Goal: Task Accomplishment & Management: Complete application form

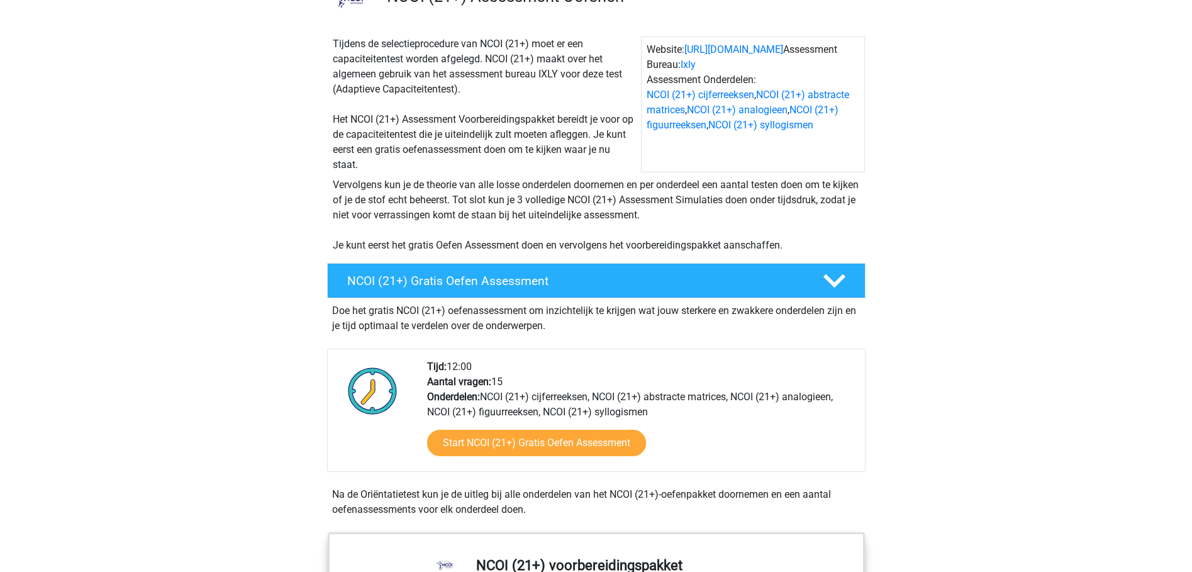
scroll to position [126, 0]
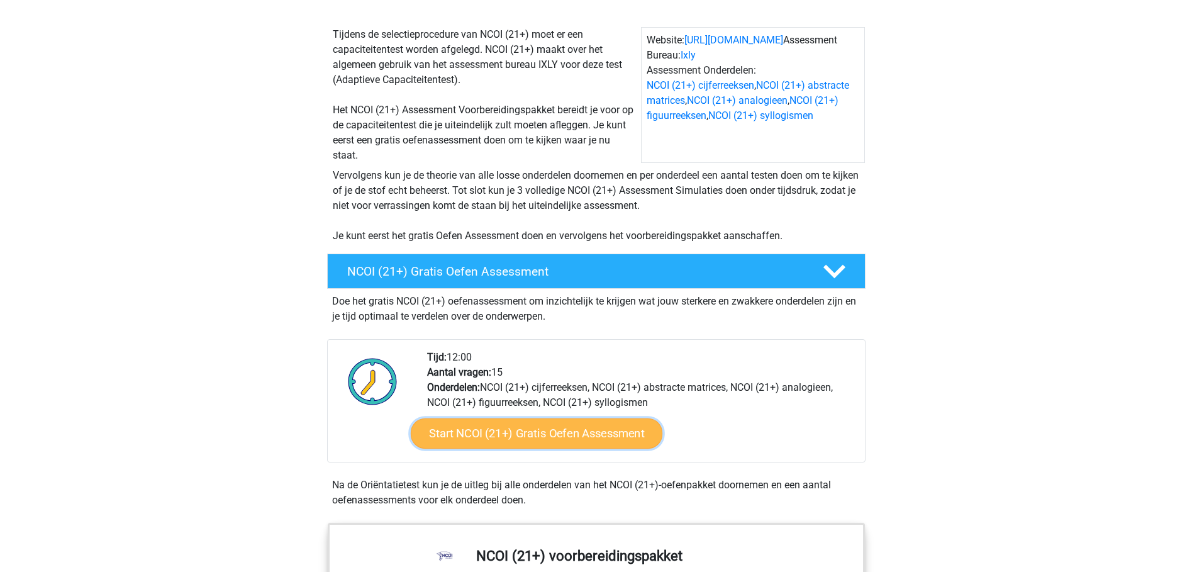
click at [544, 426] on link "Start NCOI (21+) Gratis Oefen Assessment" at bounding box center [536, 433] width 252 height 30
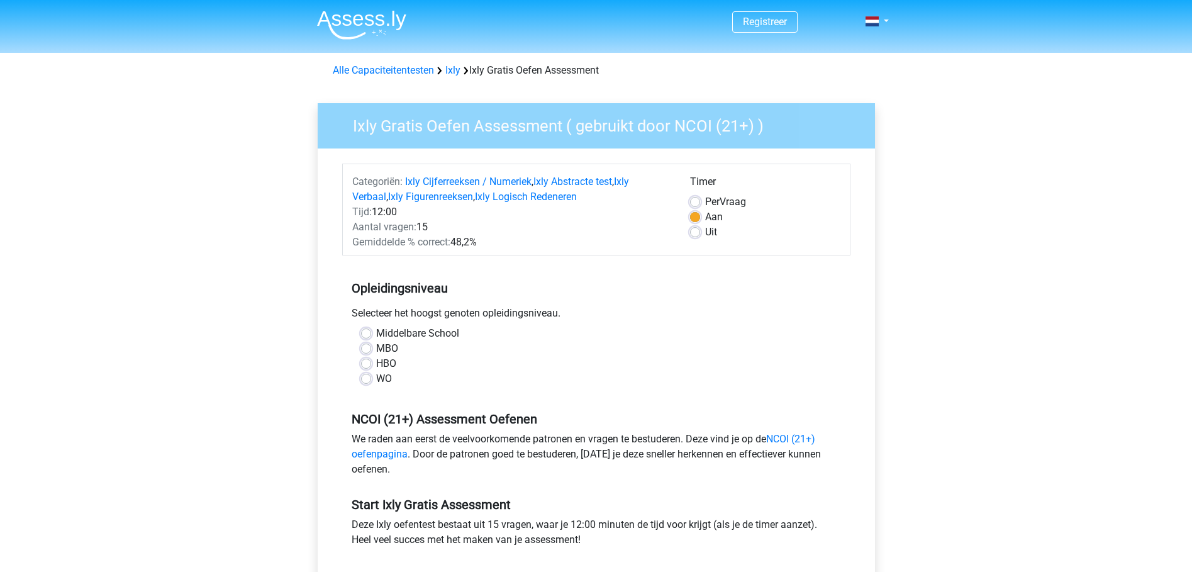
click at [379, 362] on label "HBO" at bounding box center [386, 363] width 20 height 15
click at [371, 362] on input "HBO" at bounding box center [366, 362] width 10 height 13
radio input "true"
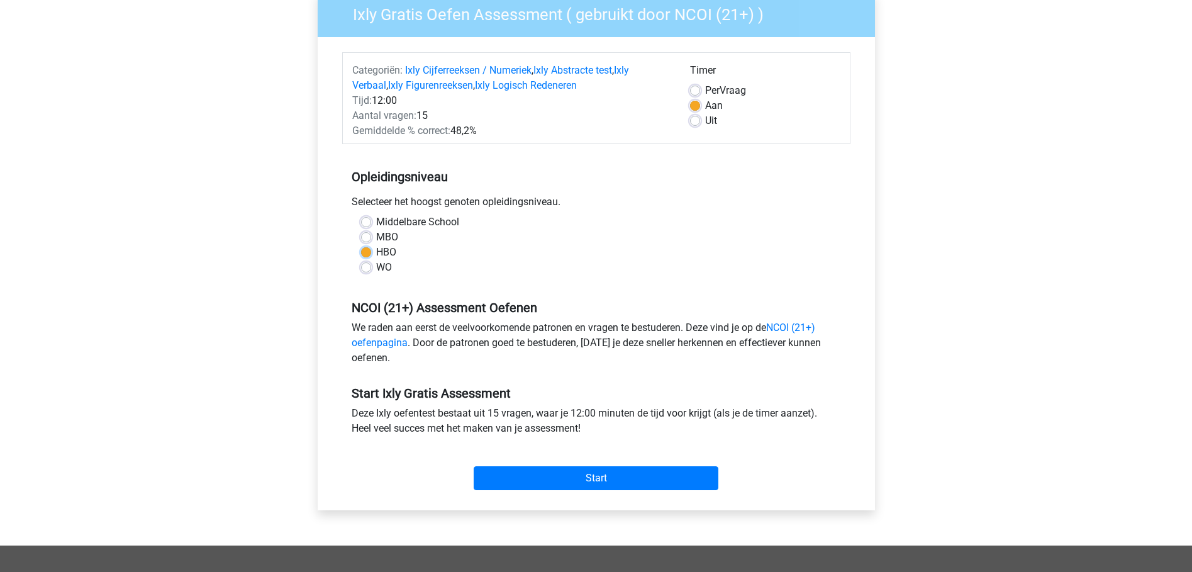
scroll to position [126, 0]
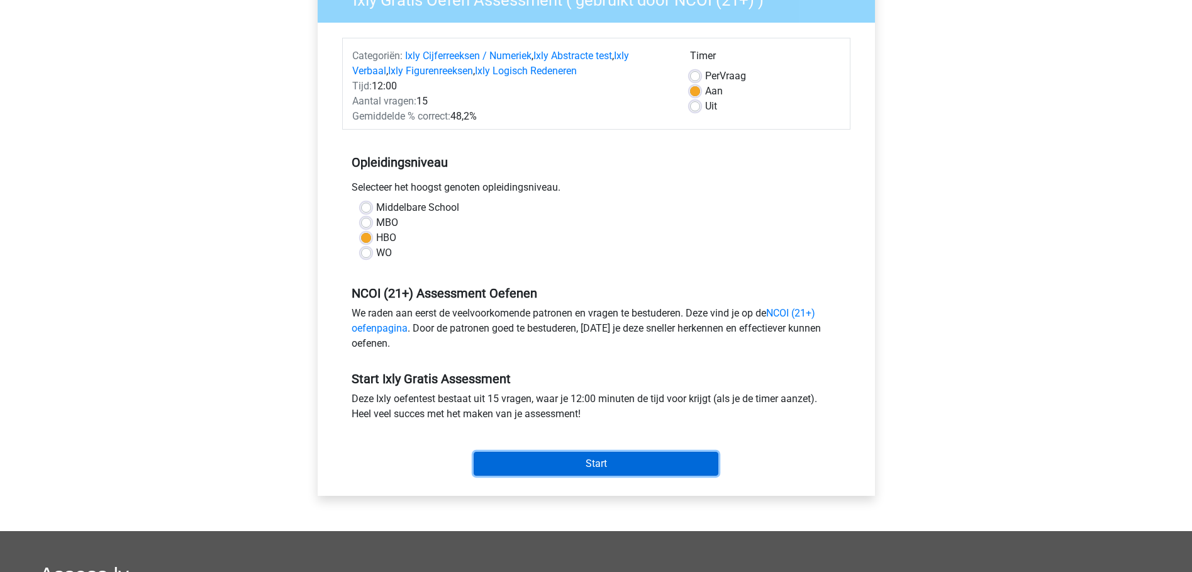
click at [592, 452] on input "Start" at bounding box center [596, 464] width 245 height 24
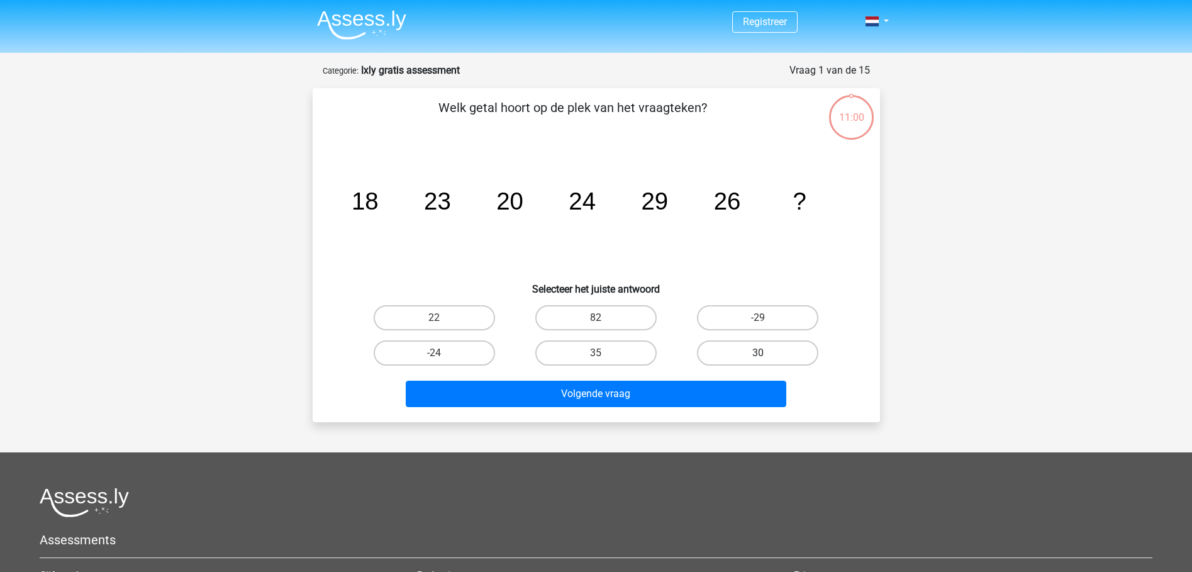
click at [739, 352] on label "30" at bounding box center [757, 352] width 121 height 25
click at [758, 353] on input "30" at bounding box center [762, 357] width 8 height 8
radio input "true"
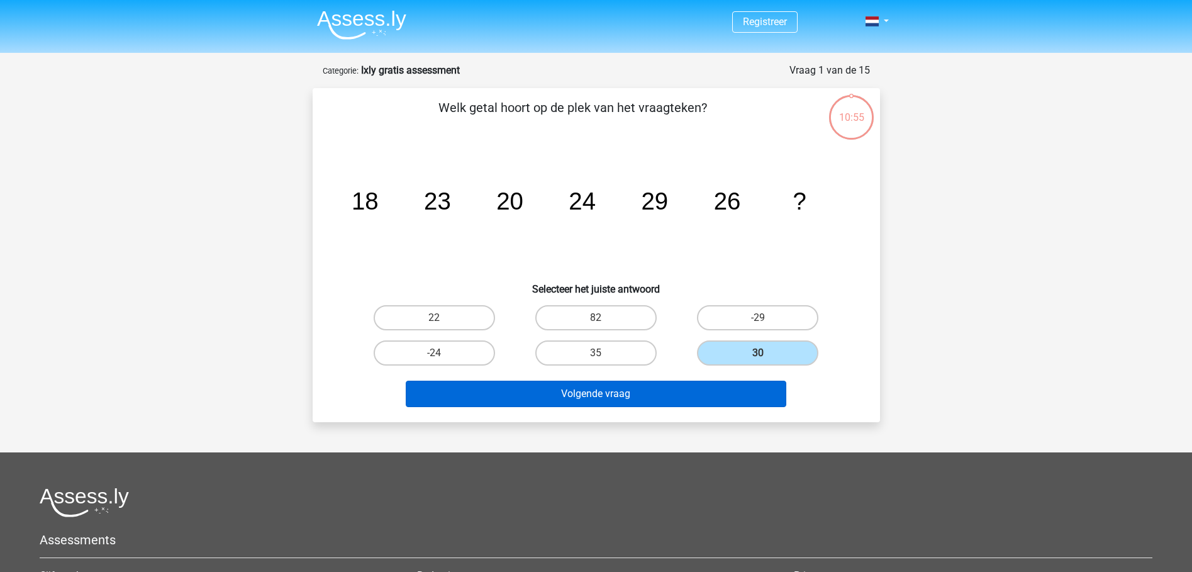
click at [717, 401] on button "Volgende vraag" at bounding box center [596, 394] width 381 height 26
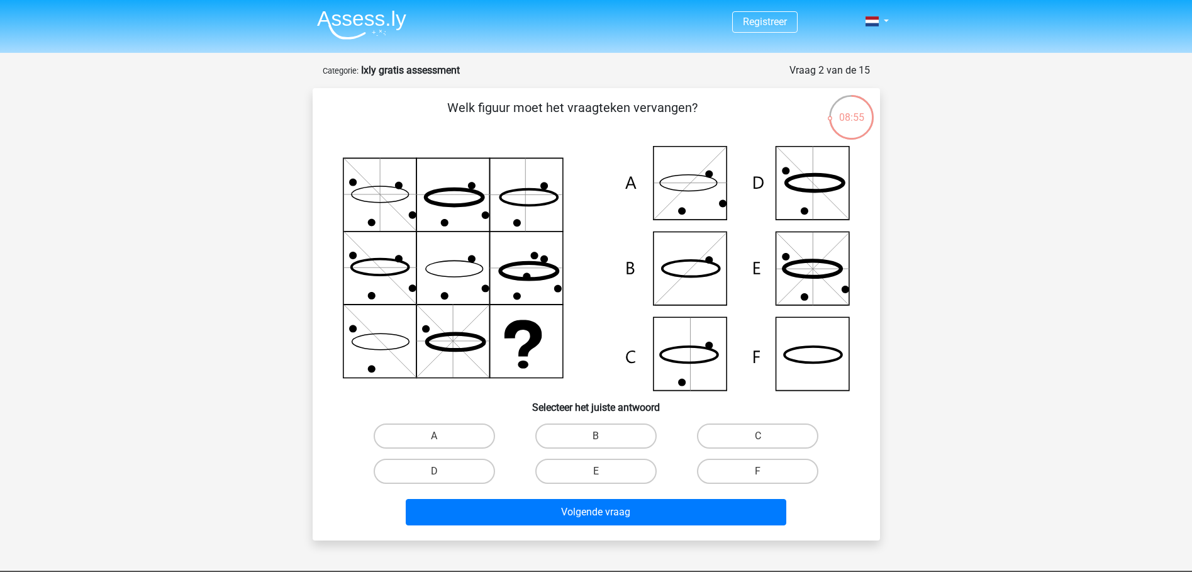
click at [806, 353] on icon at bounding box center [596, 268] width 507 height 245
click at [748, 470] on label "F" at bounding box center [757, 471] width 121 height 25
click at [758, 471] on input "F" at bounding box center [762, 475] width 8 height 8
radio input "true"
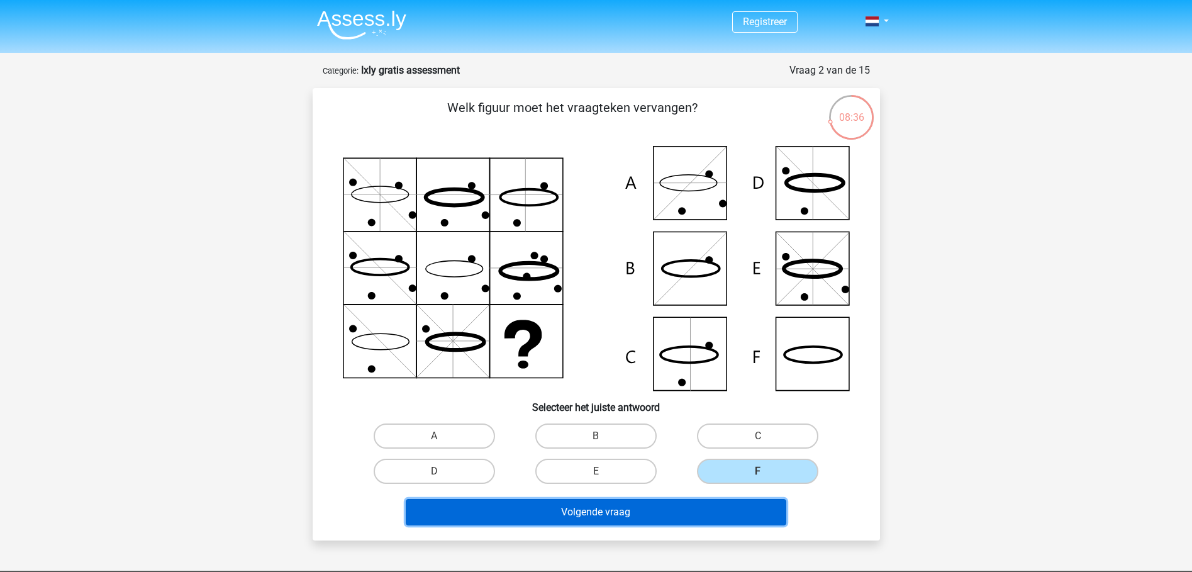
click at [693, 515] on button "Volgende vraag" at bounding box center [596, 512] width 381 height 26
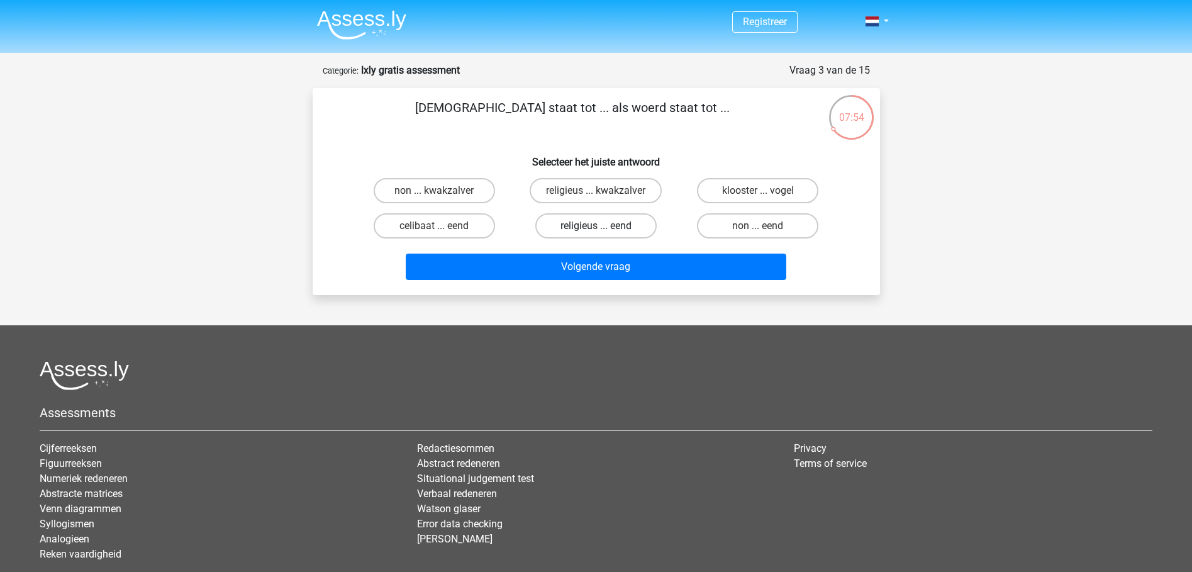
click at [623, 219] on label "religieus ... eend" at bounding box center [595, 225] width 121 height 25
click at [604, 226] on input "religieus ... eend" at bounding box center [600, 230] width 8 height 8
radio input "true"
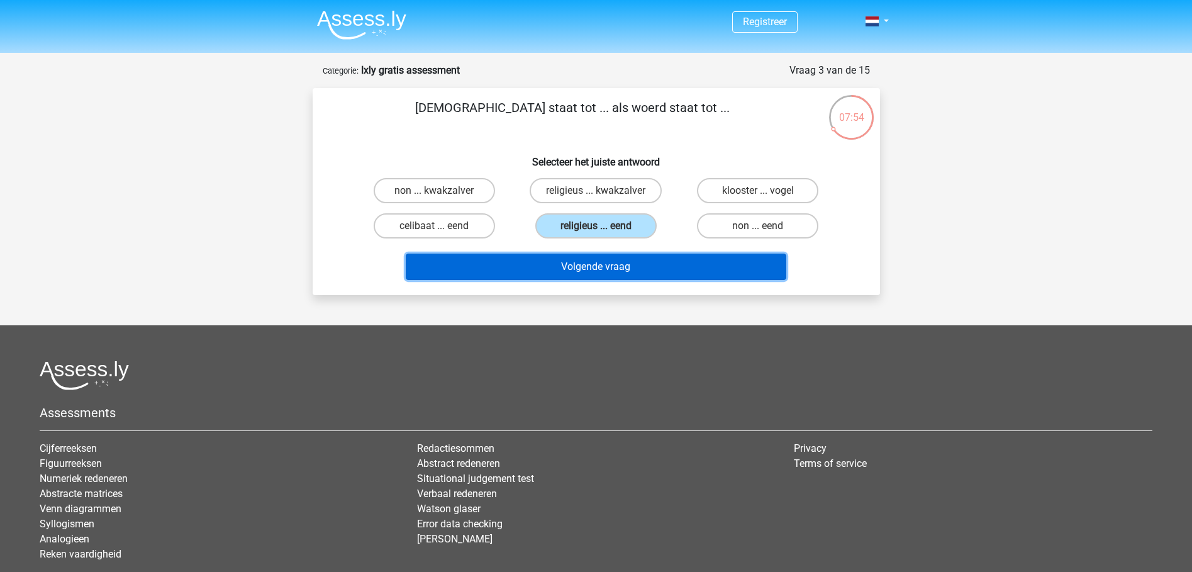
click at [660, 270] on button "Volgende vraag" at bounding box center [596, 266] width 381 height 26
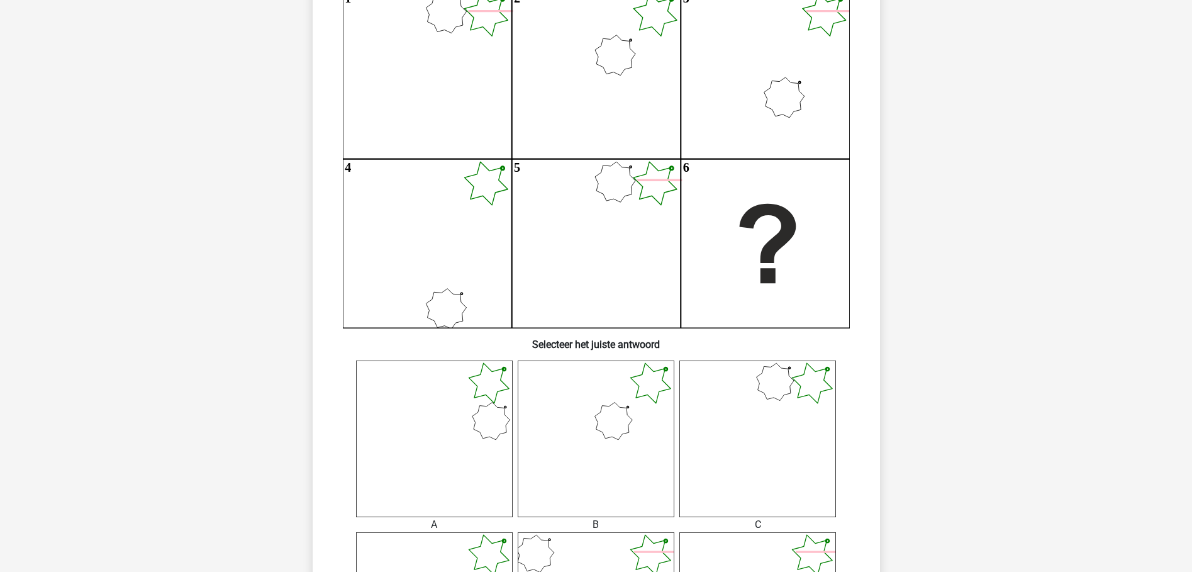
scroll to position [189, 0]
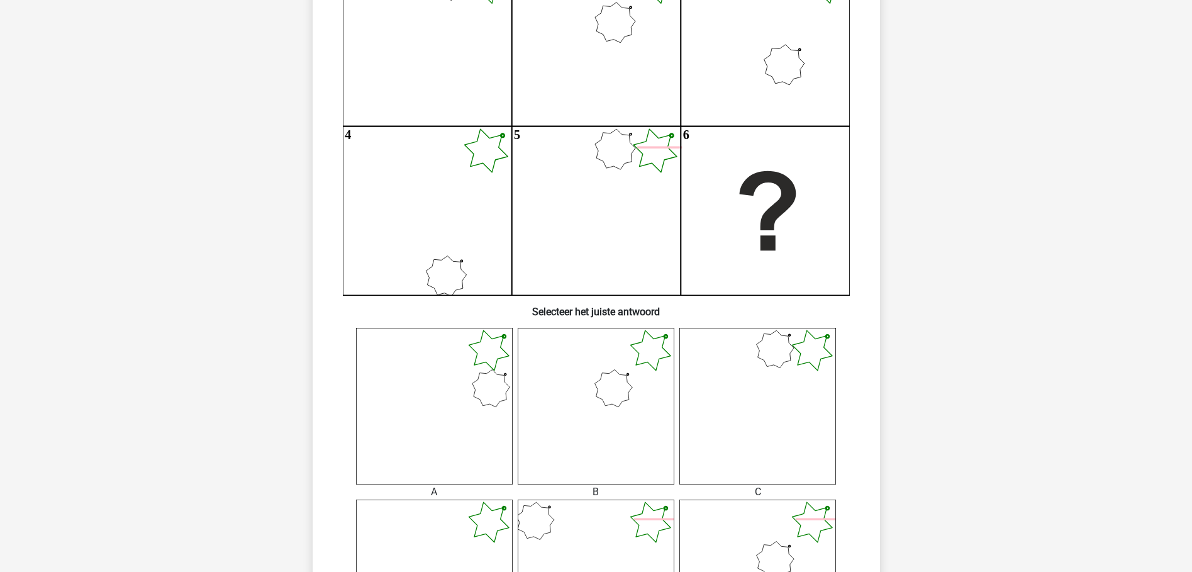
click at [609, 387] on icon at bounding box center [596, 406] width 157 height 157
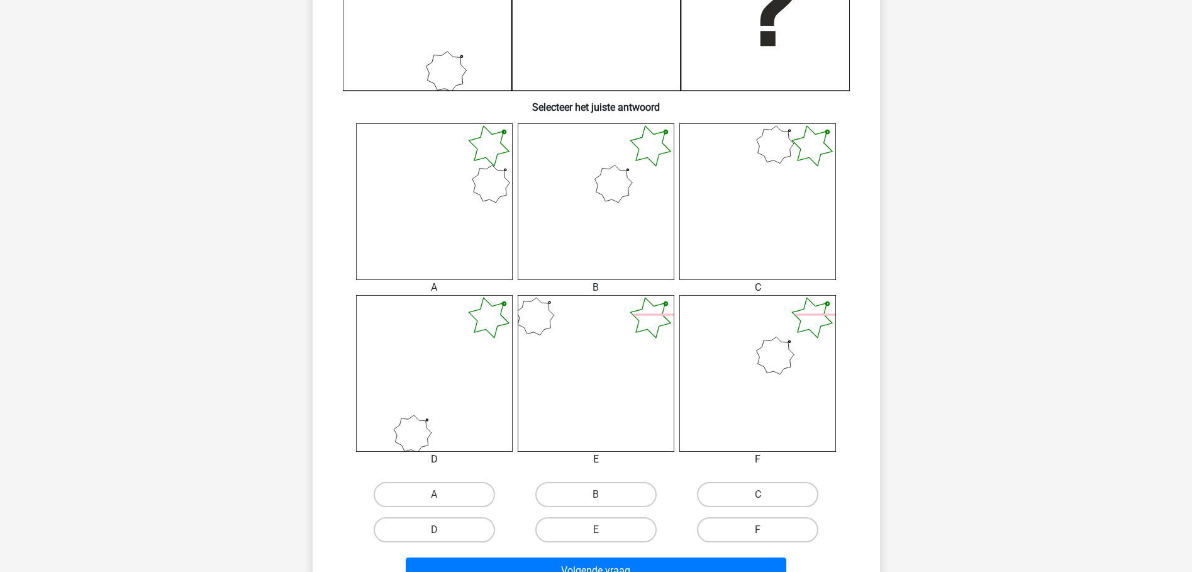
scroll to position [629, 0]
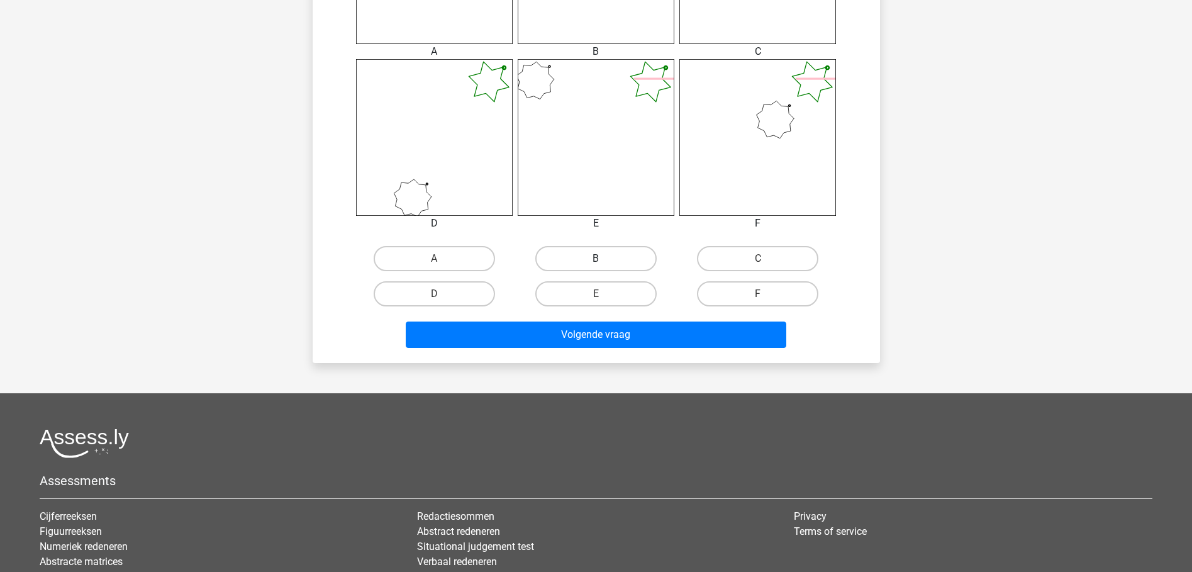
click at [621, 264] on label "B" at bounding box center [595, 258] width 121 height 25
click at [604, 264] on input "B" at bounding box center [600, 263] width 8 height 8
radio input "true"
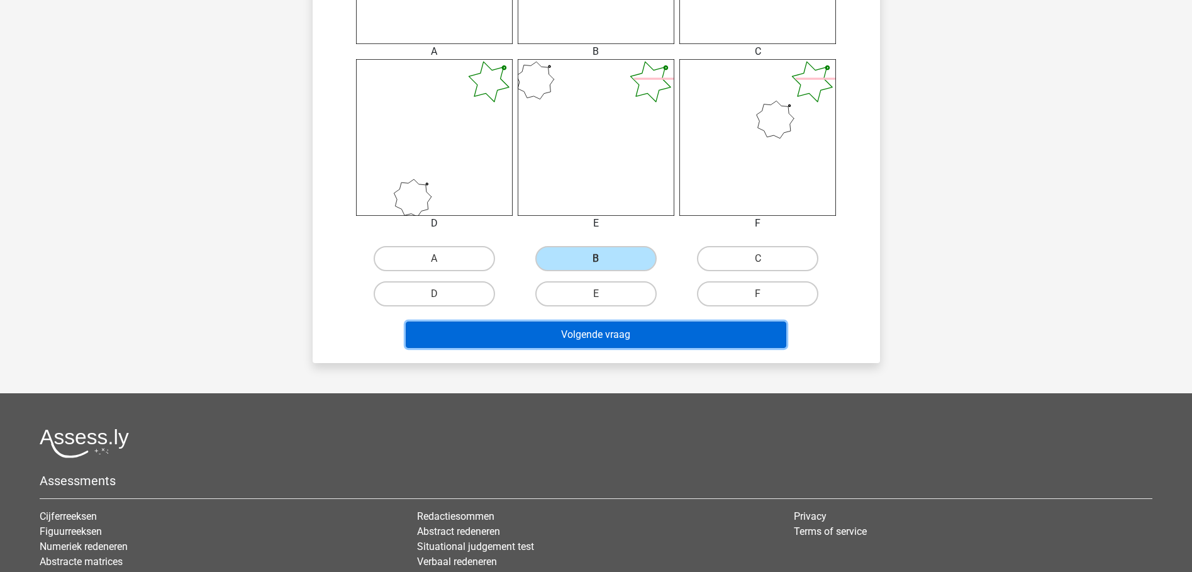
click at [628, 331] on button "Volgende vraag" at bounding box center [596, 334] width 381 height 26
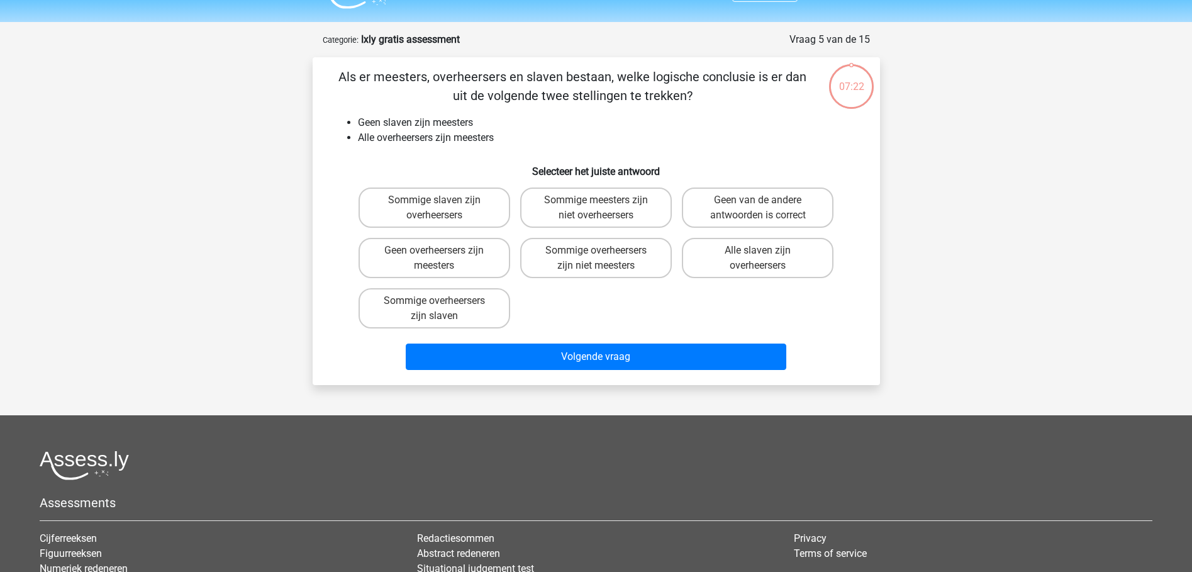
scroll to position [0, 0]
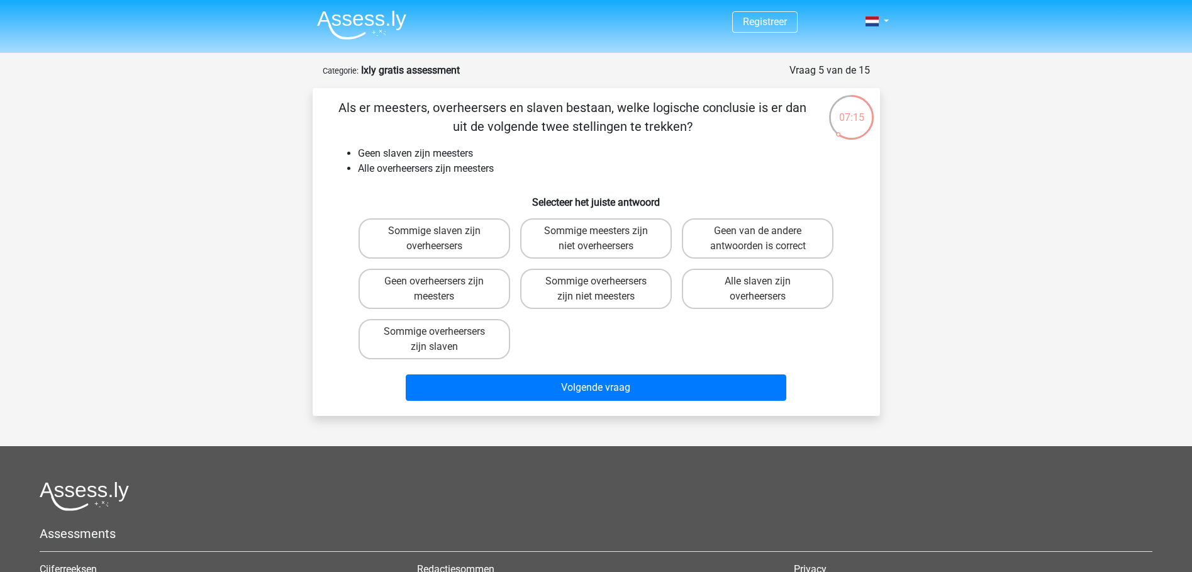
drag, startPoint x: 433, startPoint y: 128, endPoint x: 717, endPoint y: 128, distance: 284.3
click at [717, 128] on p "Als er meesters, overheersers en slaven bestaan, welke logische conclusie is er…" at bounding box center [573, 117] width 480 height 38
drag, startPoint x: 354, startPoint y: 151, endPoint x: 426, endPoint y: 148, distance: 71.7
click at [426, 148] on ul "Geen slaven zijn meesters Alle overheersers zijn meesters" at bounding box center [596, 161] width 527 height 30
drag, startPoint x: 426, startPoint y: 148, endPoint x: 339, endPoint y: 122, distance: 90.7
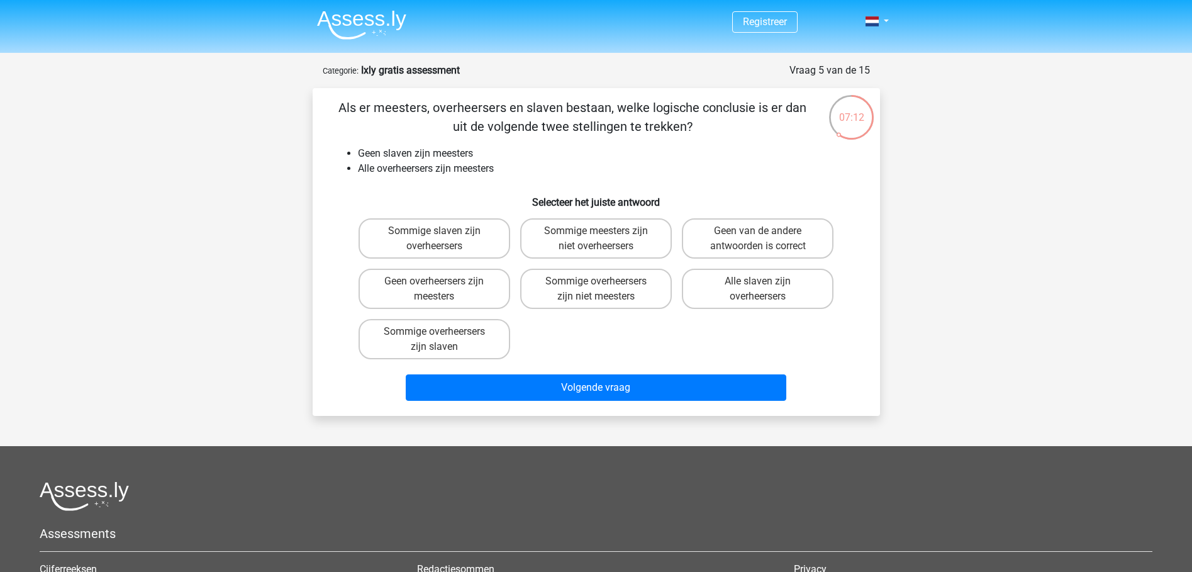
click at [339, 122] on p "Als er meesters, overheersers en slaven bestaan, welke logische conclusie is er…" at bounding box center [573, 117] width 480 height 38
click at [458, 155] on li "Geen slaven zijn meesters" at bounding box center [609, 153] width 502 height 15
drag, startPoint x: 379, startPoint y: 150, endPoint x: 501, endPoint y: 148, distance: 121.4
click at [501, 148] on li "Geen slaven zijn meesters" at bounding box center [609, 153] width 502 height 15
drag, startPoint x: 501, startPoint y: 148, endPoint x: 611, endPoint y: 155, distance: 110.9
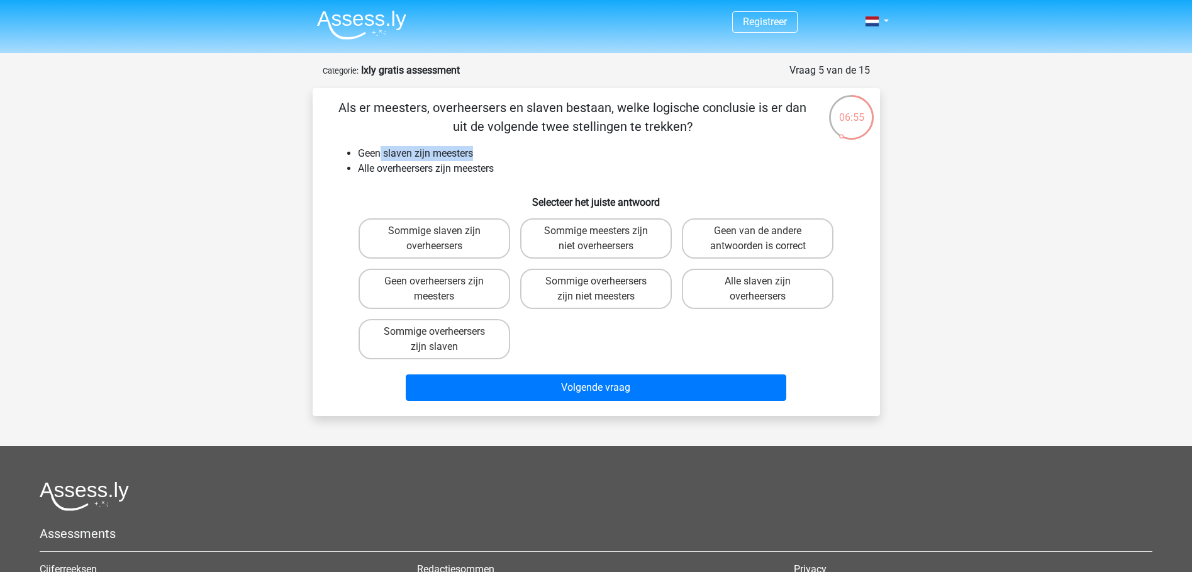
click at [611, 155] on li "Geen slaven zijn meesters" at bounding box center [609, 153] width 502 height 15
click at [479, 157] on li "Geen slaven zijn meesters" at bounding box center [609, 153] width 502 height 15
click at [384, 156] on li "Geen slaven zijn meesters" at bounding box center [609, 153] width 502 height 15
drag, startPoint x: 395, startPoint y: 150, endPoint x: 429, endPoint y: 154, distance: 34.2
click at [429, 154] on li "Geen slaven zijn meesters" at bounding box center [609, 153] width 502 height 15
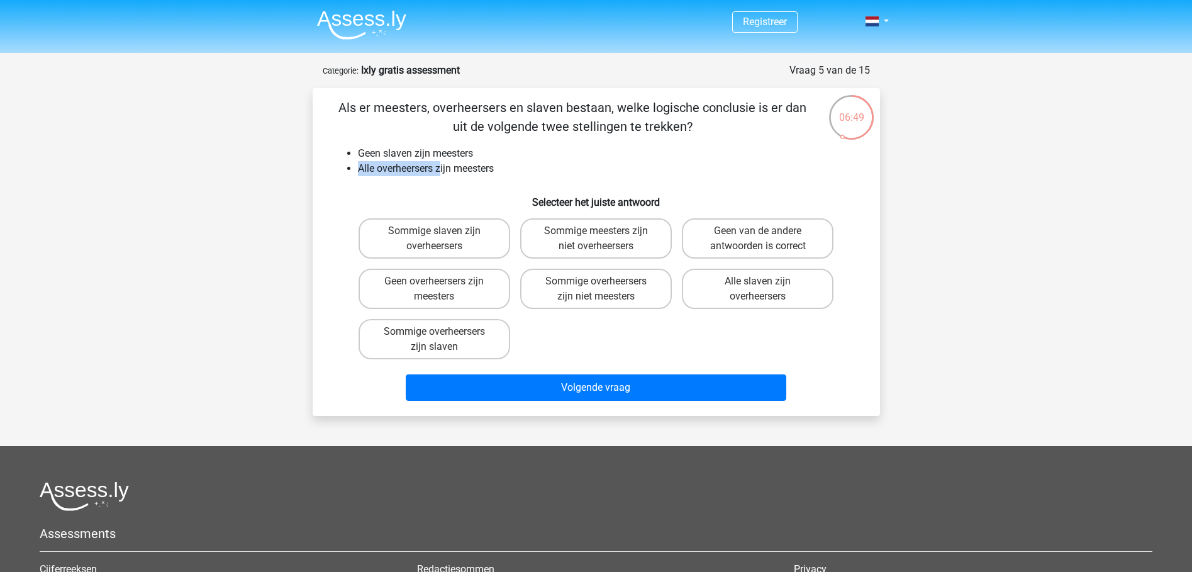
drag, startPoint x: 429, startPoint y: 154, endPoint x: 443, endPoint y: 167, distance: 19.1
click at [443, 167] on li "Alle overheersers zijn meesters" at bounding box center [609, 168] width 502 height 15
drag, startPoint x: 465, startPoint y: 184, endPoint x: 447, endPoint y: 187, distance: 18.5
click at [464, 184] on div "Als er meesters, overheersers en slaven bestaan, welke logische conclusie is er…" at bounding box center [596, 252] width 557 height 308
click at [757, 223] on label "Geen van de andere antwoorden is correct" at bounding box center [758, 238] width 152 height 40
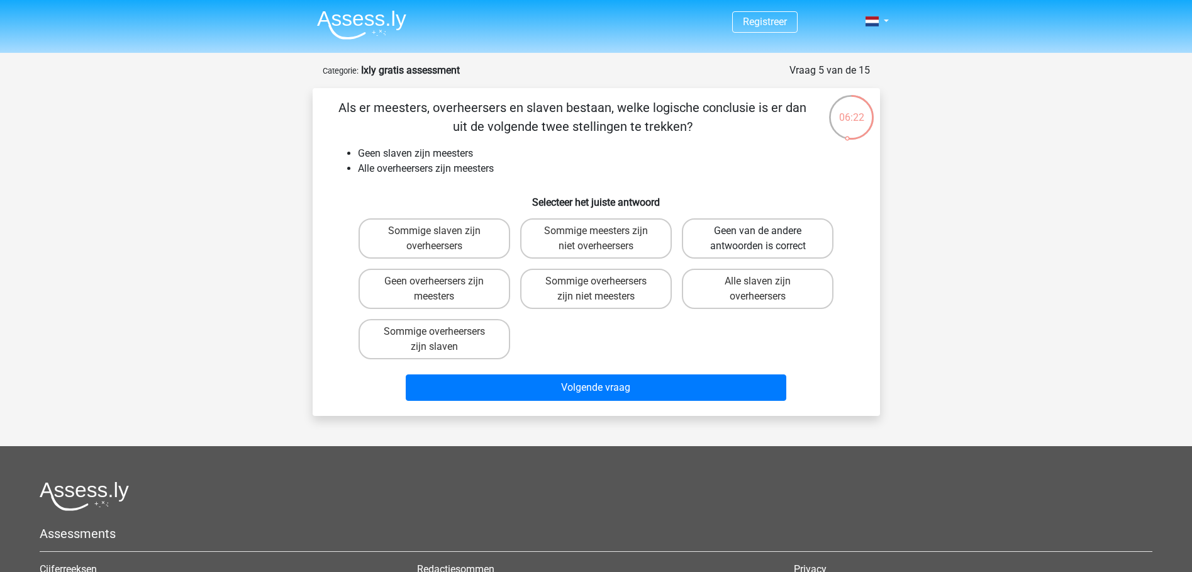
click at [758, 231] on input "Geen van de andere antwoorden is correct" at bounding box center [762, 235] width 8 height 8
radio input "true"
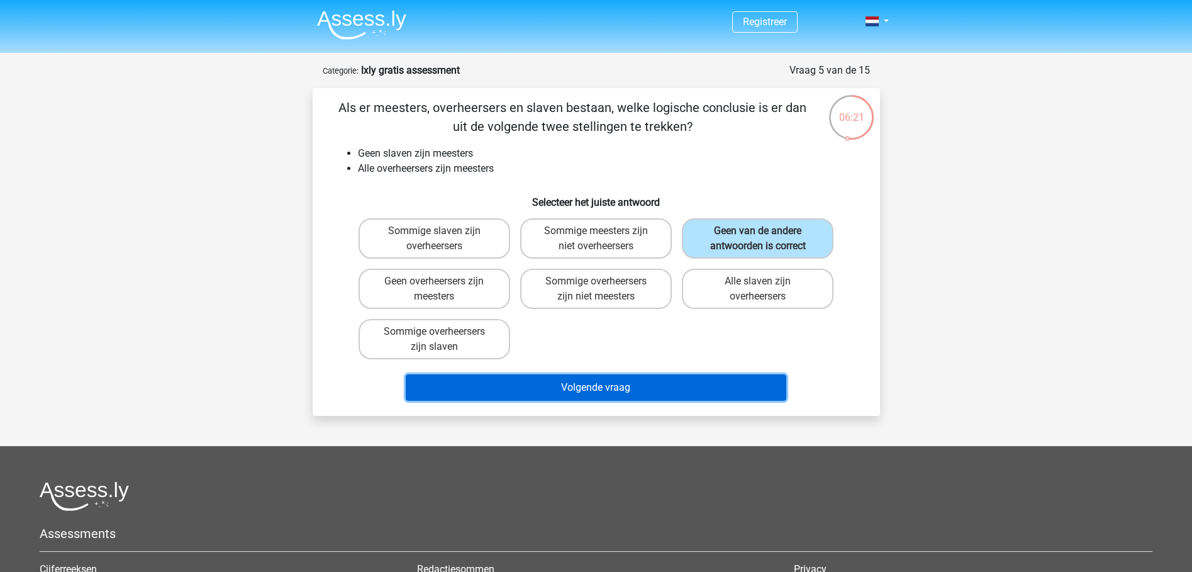
click at [540, 384] on button "Volgende vraag" at bounding box center [596, 387] width 381 height 26
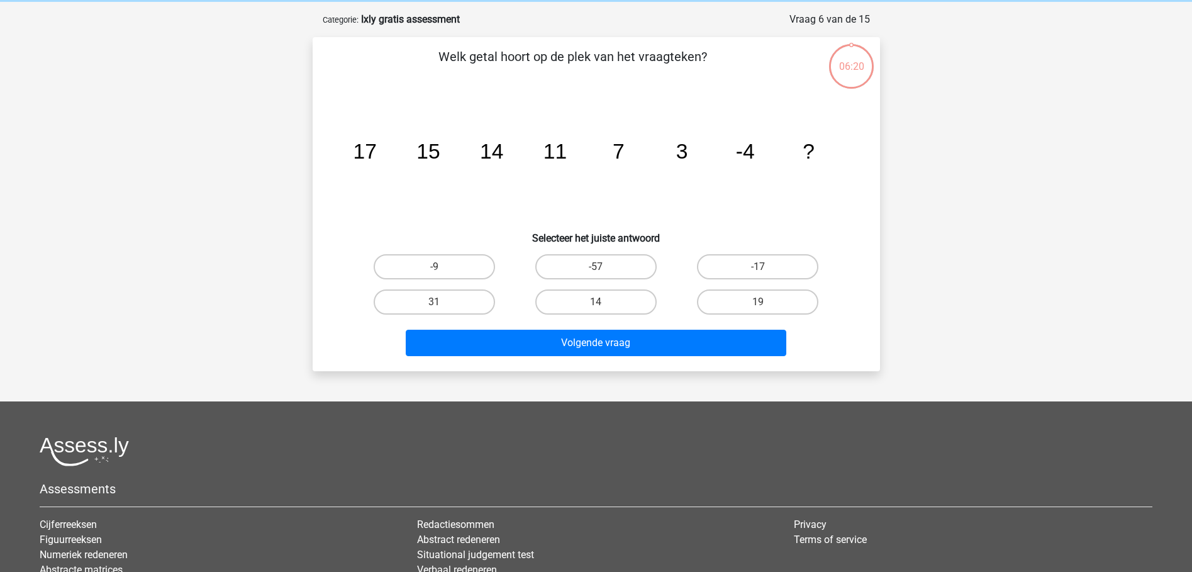
scroll to position [63, 0]
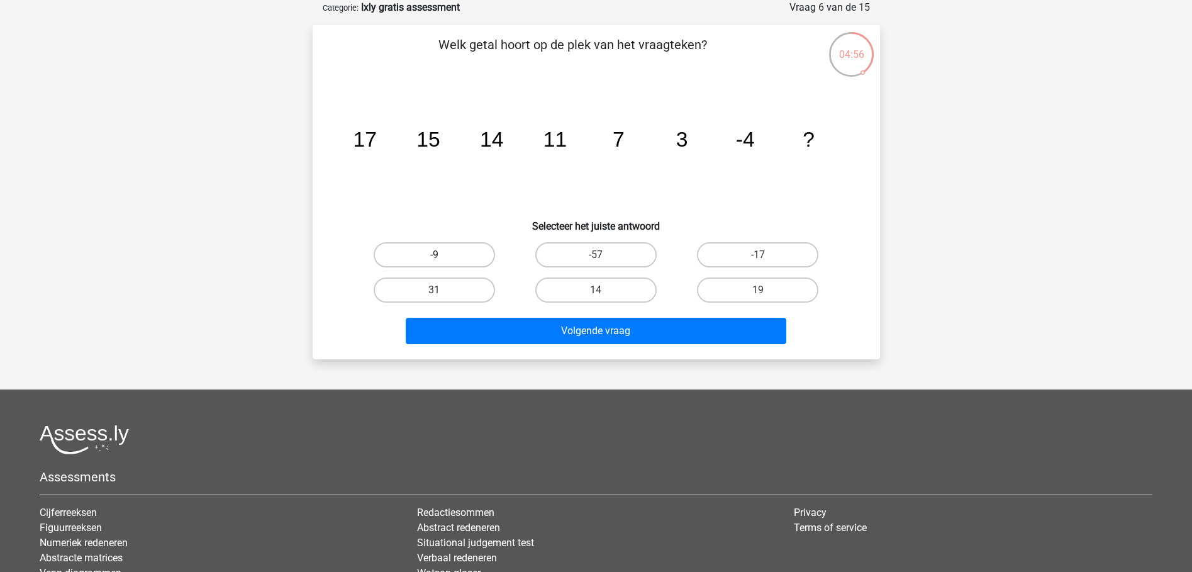
click at [483, 257] on label "-9" at bounding box center [434, 254] width 121 height 25
click at [442, 257] on input "-9" at bounding box center [438, 259] width 8 height 8
radio input "true"
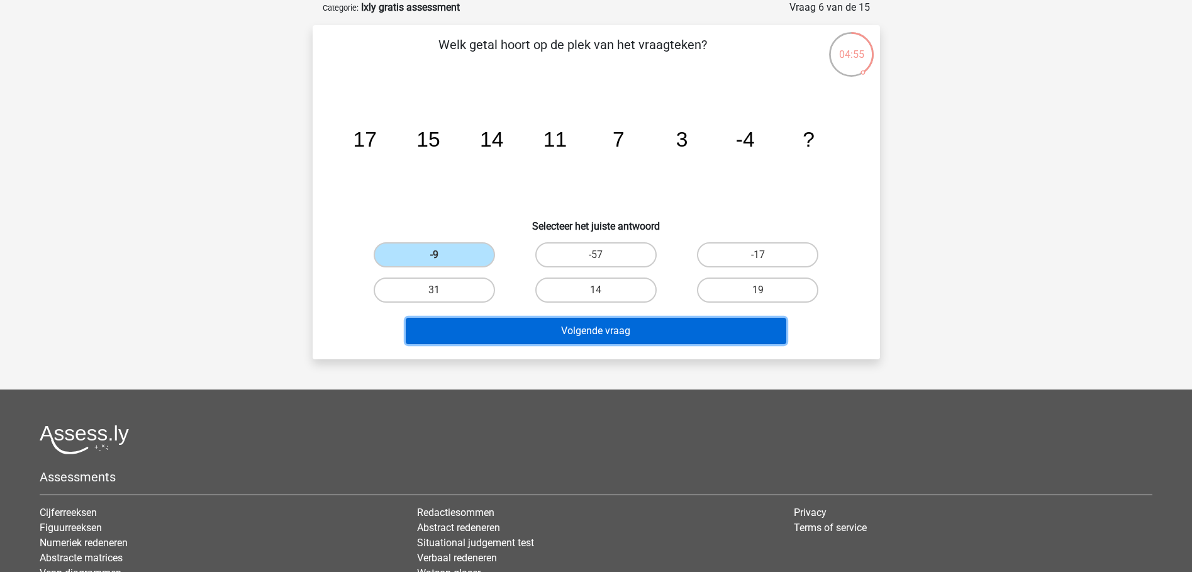
click at [607, 338] on button "Volgende vraag" at bounding box center [596, 331] width 381 height 26
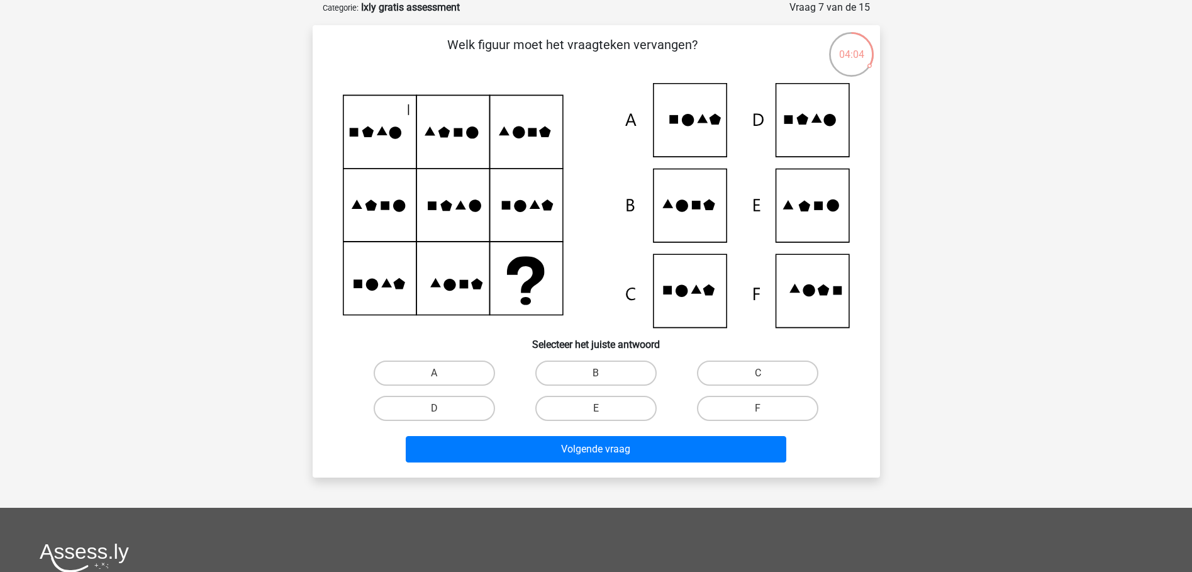
click at [837, 199] on icon at bounding box center [596, 205] width 507 height 245
click at [584, 410] on label "E" at bounding box center [595, 408] width 121 height 25
click at [596, 410] on input "E" at bounding box center [600, 412] width 8 height 8
radio input "true"
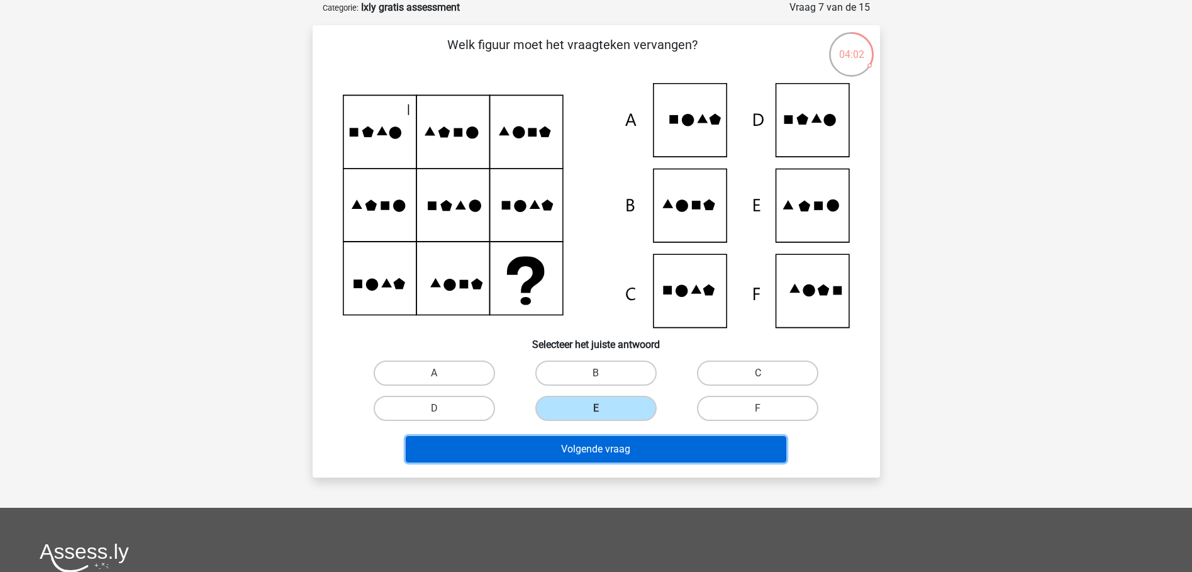
click at [576, 452] on button "Volgende vraag" at bounding box center [596, 449] width 381 height 26
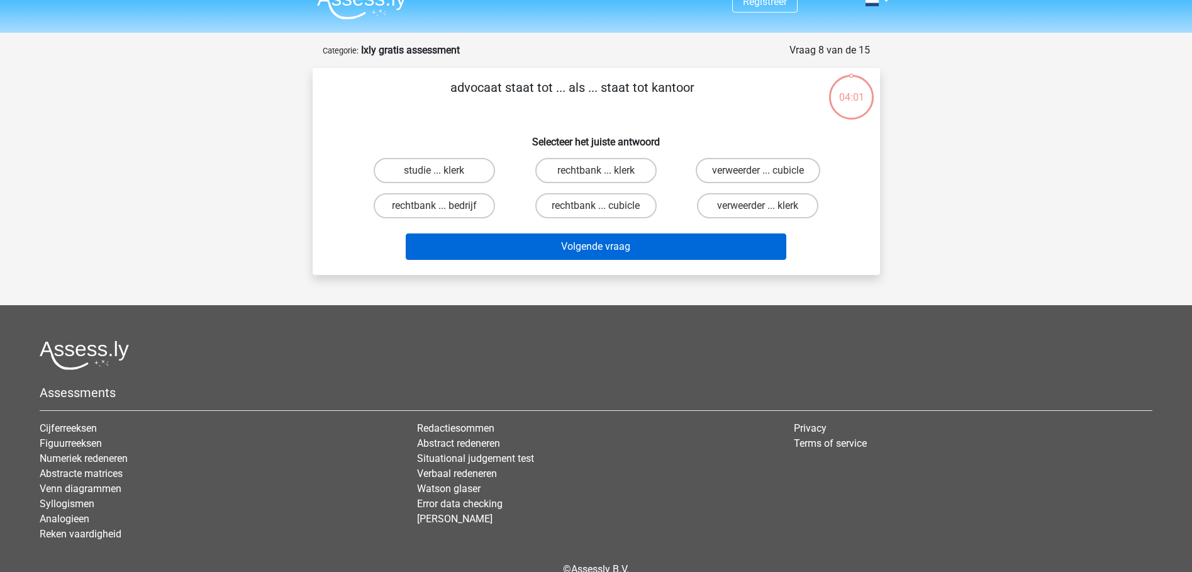
scroll to position [0, 0]
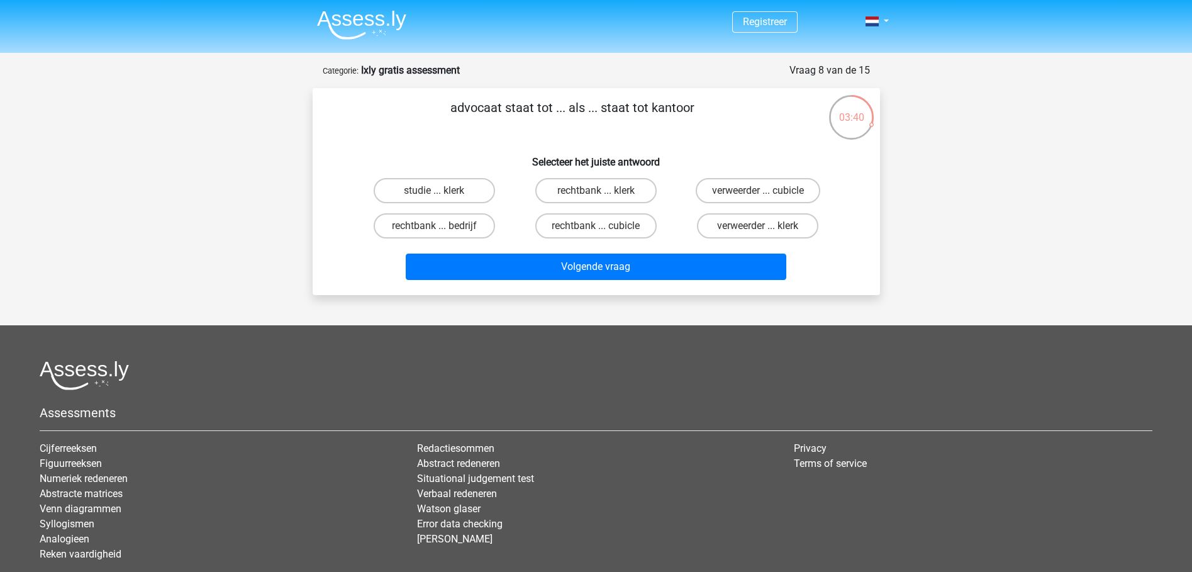
drag, startPoint x: 708, startPoint y: 105, endPoint x: 701, endPoint y: 105, distance: 6.9
click at [701, 105] on p "advocaat staat tot ... als ... staat tot kantoor" at bounding box center [573, 117] width 480 height 38
drag, startPoint x: 447, startPoint y: 123, endPoint x: 712, endPoint y: 130, distance: 264.9
click at [712, 130] on p "advocaat staat tot ... als ... staat tot kantoor" at bounding box center [573, 117] width 480 height 38
click at [519, 116] on p "advocaat staat tot ... als ... staat tot kantoor" at bounding box center [573, 117] width 480 height 38
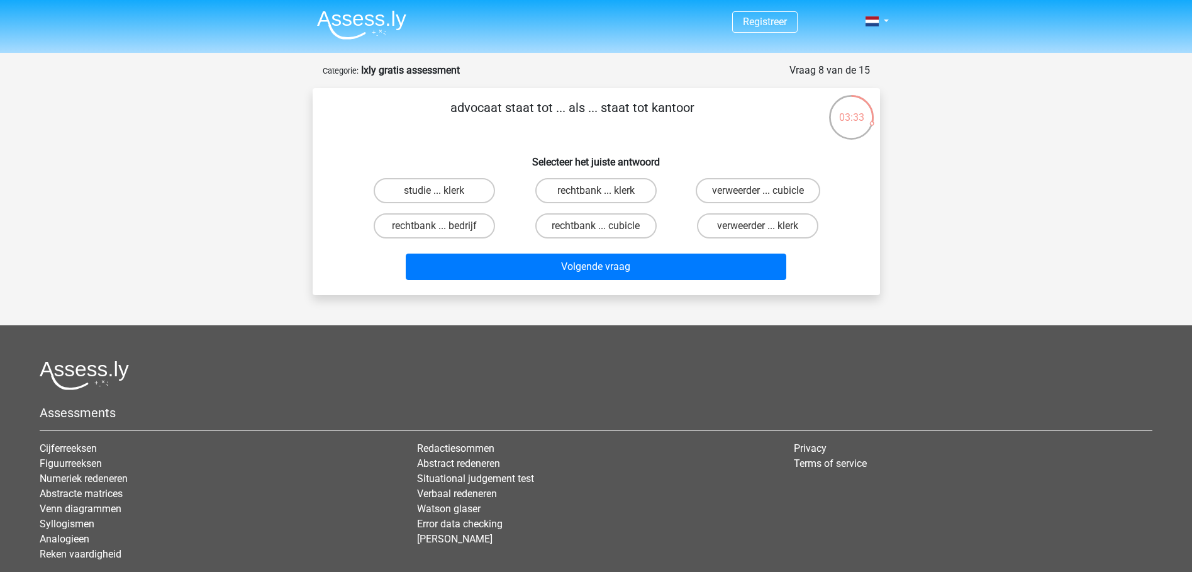
drag, startPoint x: 426, startPoint y: 103, endPoint x: 465, endPoint y: 106, distance: 38.6
click at [465, 106] on p "advocaat staat tot ... als ... staat tot kantoor" at bounding box center [573, 117] width 480 height 38
drag, startPoint x: 465, startPoint y: 106, endPoint x: 457, endPoint y: 240, distance: 133.6
click at [457, 235] on label "rechtbank ... bedrijf" at bounding box center [434, 225] width 121 height 25
click at [442, 234] on input "rechtbank ... bedrijf" at bounding box center [438, 230] width 8 height 8
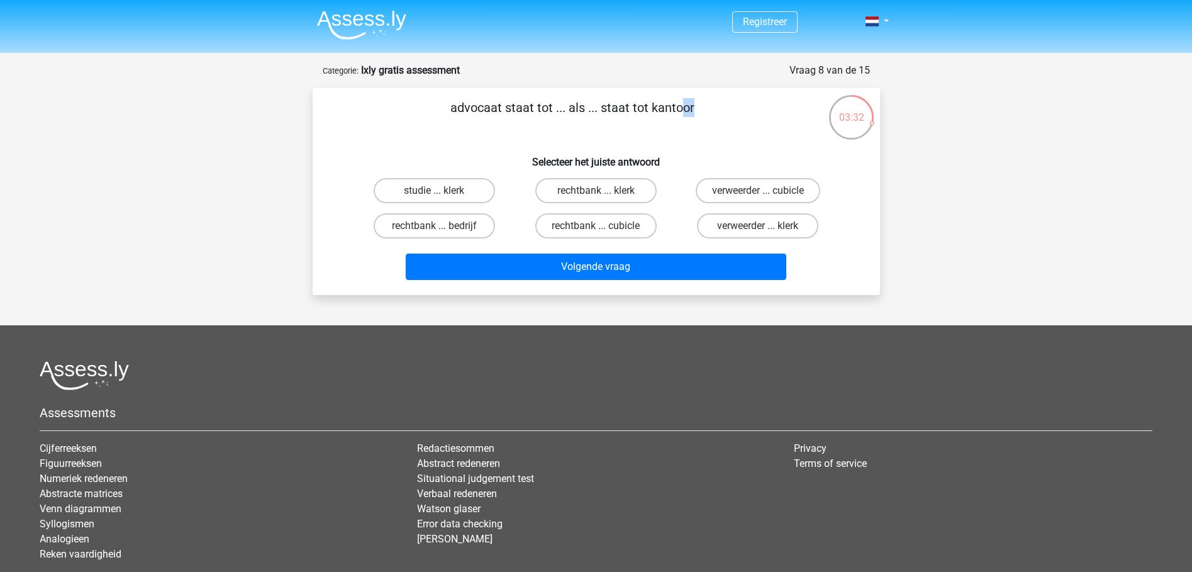
radio input "true"
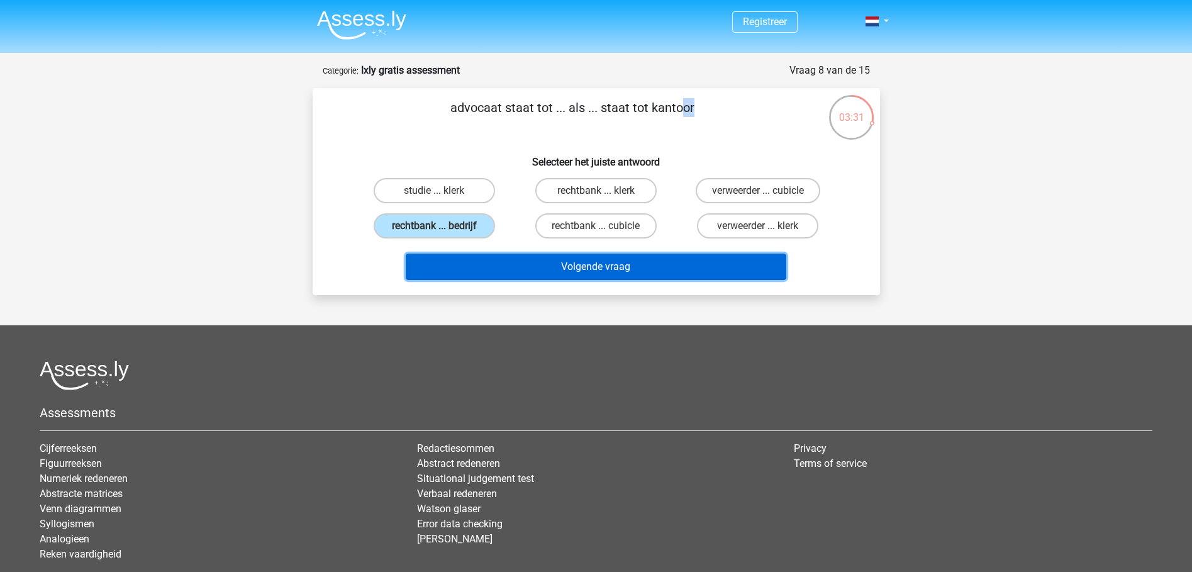
click at [557, 268] on button "Volgende vraag" at bounding box center [596, 266] width 381 height 26
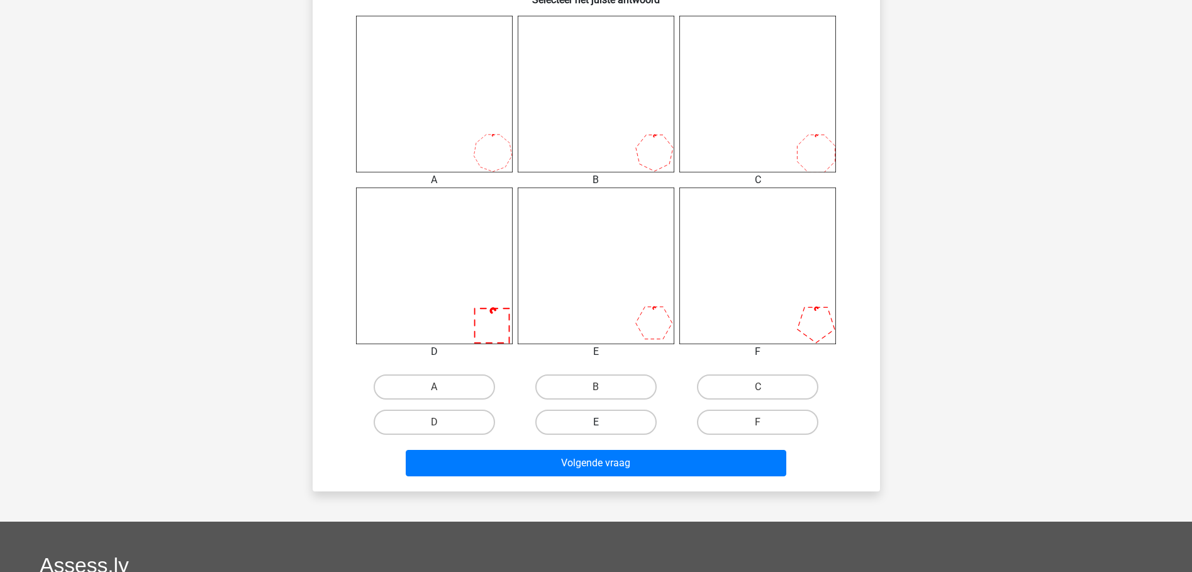
scroll to position [503, 0]
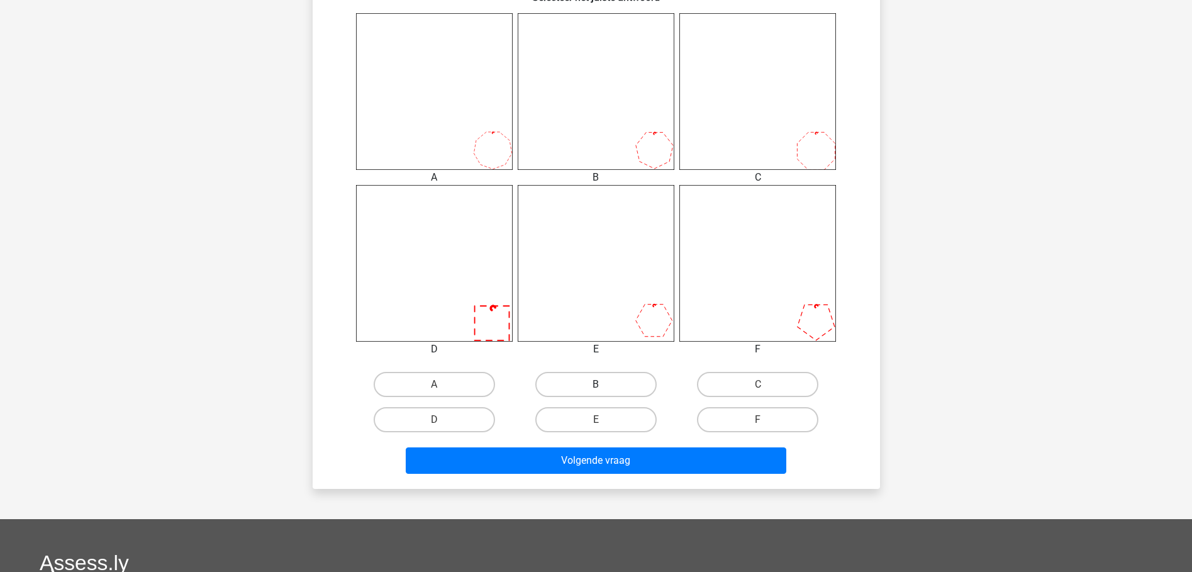
click at [626, 384] on label "B" at bounding box center [595, 384] width 121 height 25
click at [604, 384] on input "B" at bounding box center [600, 388] width 8 height 8
radio input "true"
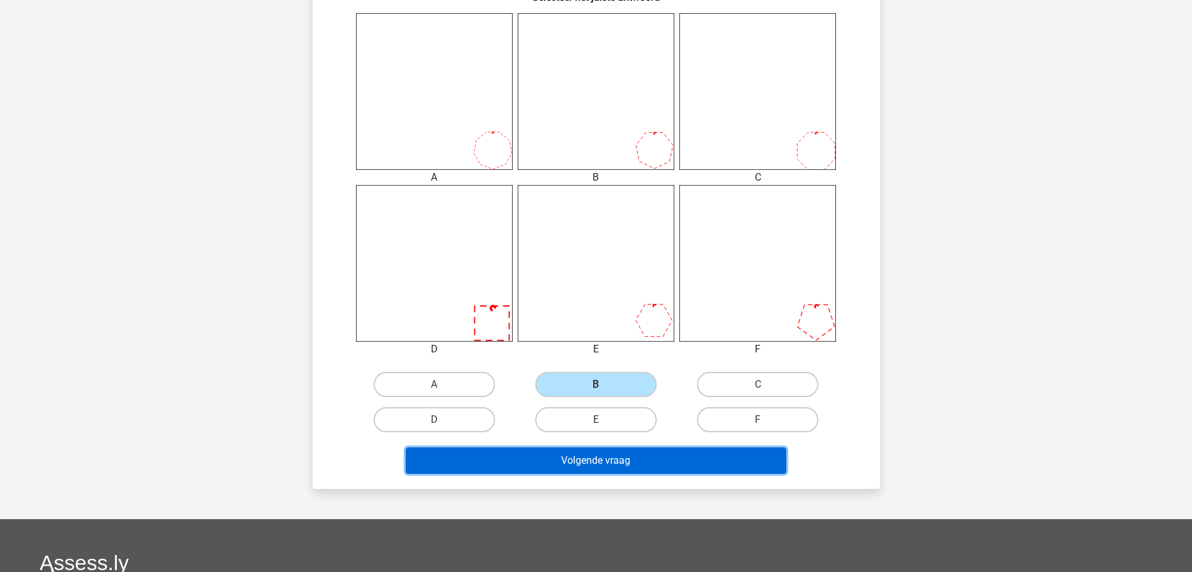
click at [641, 460] on button "Volgende vraag" at bounding box center [596, 460] width 381 height 26
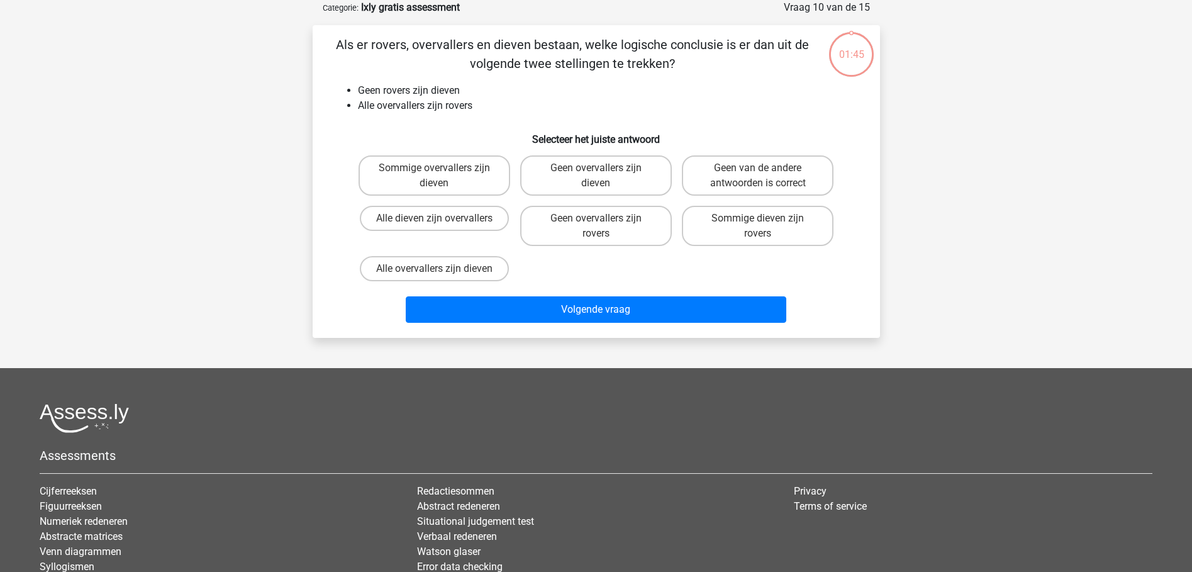
scroll to position [0, 0]
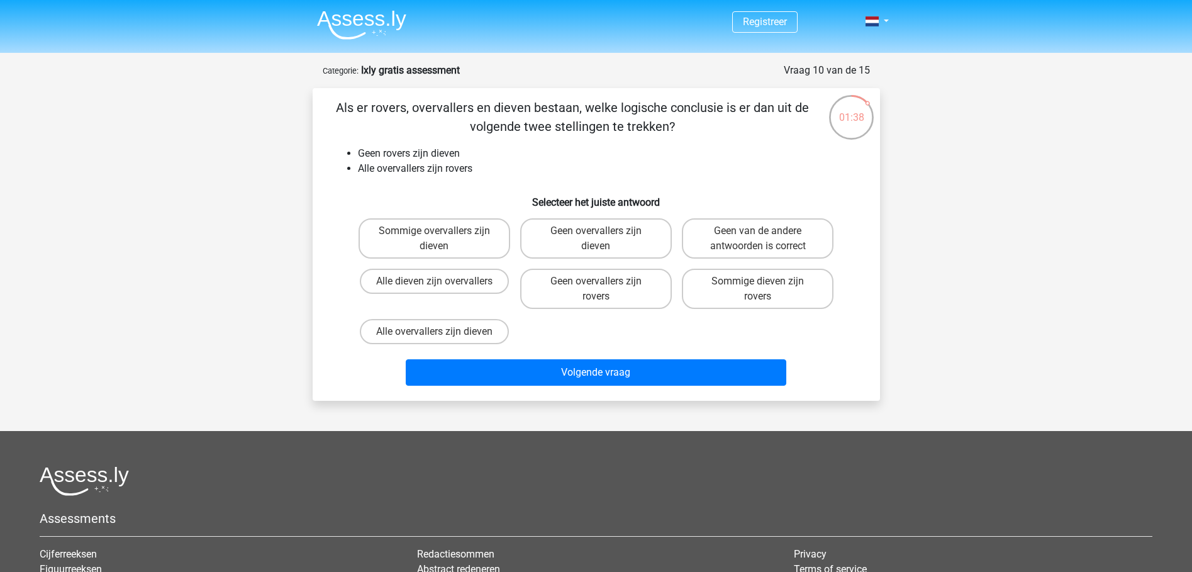
click at [401, 104] on p "Als er rovers, overvallers en dieven bestaan, welke logische conclusie is er da…" at bounding box center [573, 117] width 480 height 38
drag, startPoint x: 391, startPoint y: 106, endPoint x: 436, endPoint y: 101, distance: 44.9
click at [436, 101] on p "Als er rovers, overvallers en dieven bestaan, welke logische conclusie is er da…" at bounding box center [573, 117] width 480 height 38
drag, startPoint x: 436, startPoint y: 101, endPoint x: 562, endPoint y: 103, distance: 125.8
click at [562, 103] on p "Als er rovers, overvallers en dieven bestaan, welke logische conclusie is er da…" at bounding box center [573, 117] width 480 height 38
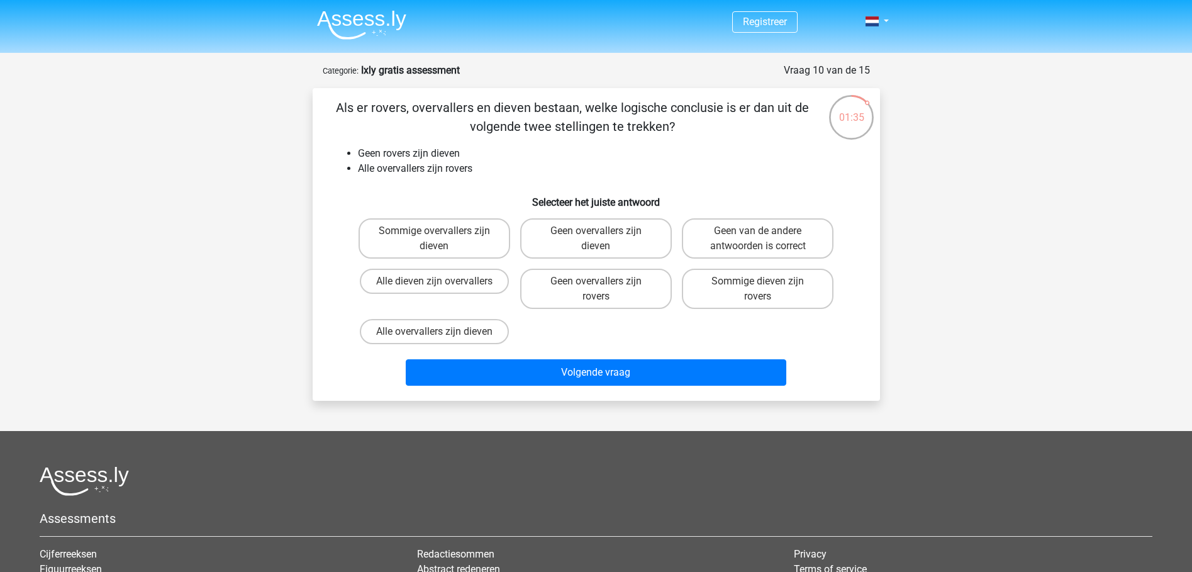
click at [387, 108] on p "Als er rovers, overvallers en dieven bestaan, welke logische conclusie is er da…" at bounding box center [573, 117] width 480 height 38
drag, startPoint x: 387, startPoint y: 108, endPoint x: 460, endPoint y: 107, distance: 73.0
click at [460, 108] on p "Als er rovers, overvallers en dieven bestaan, welke logische conclusie is er da…" at bounding box center [573, 117] width 480 height 38
click at [460, 107] on p "Als er rovers, overvallers en dieven bestaan, welke logische conclusie is er da…" at bounding box center [573, 117] width 480 height 38
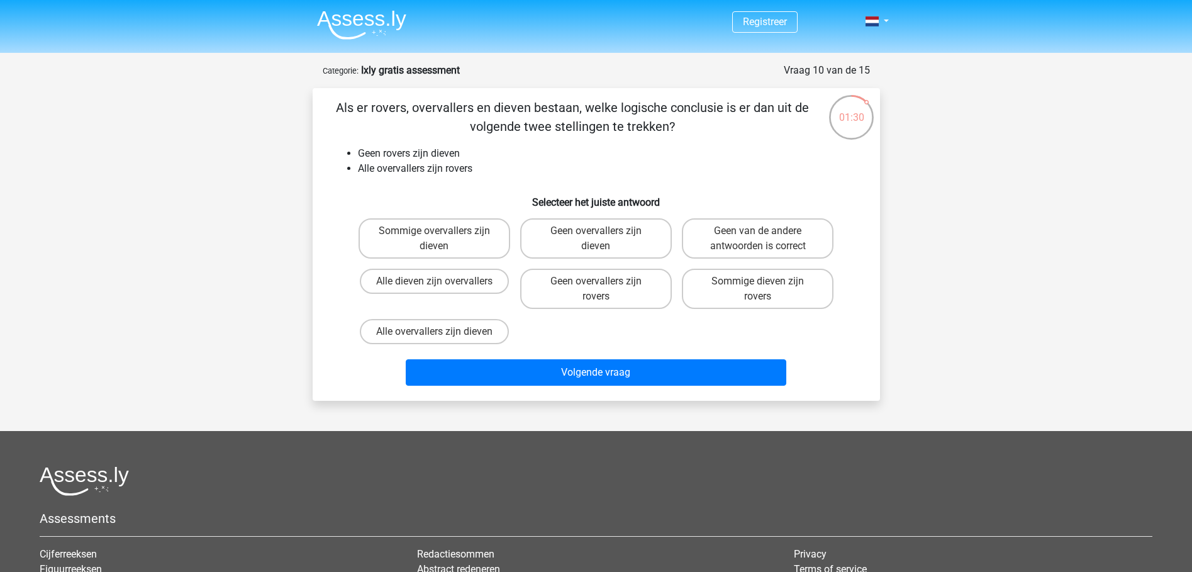
click at [676, 130] on p "Als er rovers, overvallers en dieven bestaan, welke logische conclusie is er da…" at bounding box center [573, 117] width 480 height 38
drag, startPoint x: 395, startPoint y: 152, endPoint x: 430, endPoint y: 147, distance: 35.0
click at [430, 147] on li "Geen rovers zijn dieven" at bounding box center [609, 153] width 502 height 15
drag, startPoint x: 430, startPoint y: 147, endPoint x: 489, endPoint y: 148, distance: 59.8
click at [489, 148] on li "Geen rovers zijn dieven" at bounding box center [609, 153] width 502 height 15
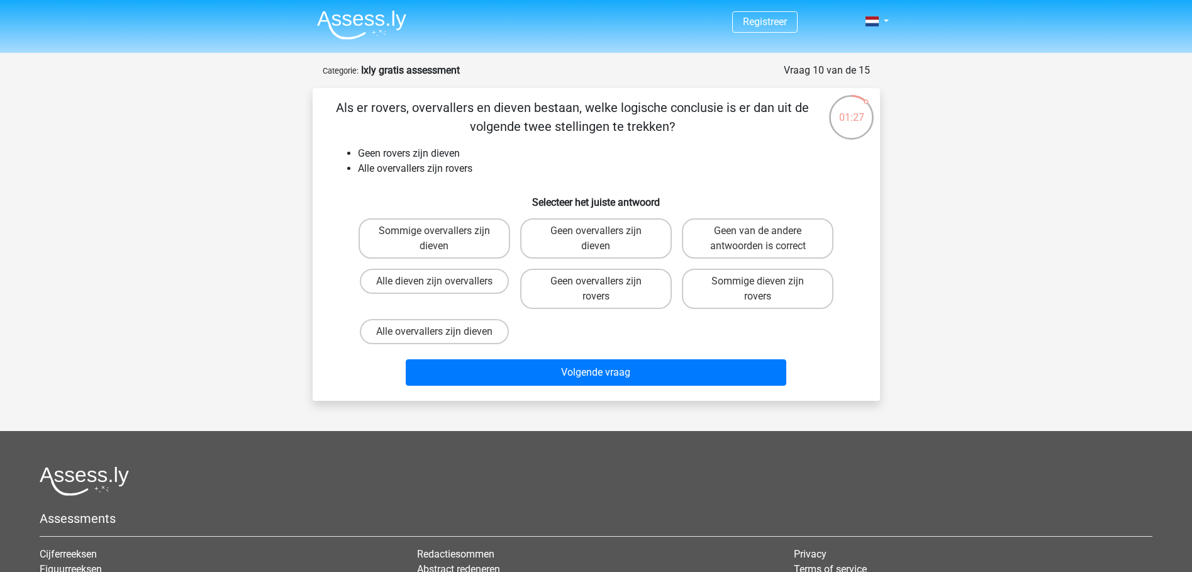
click at [353, 154] on ul "Geen rovers zijn dieven Alle overvallers zijn rovers" at bounding box center [596, 161] width 527 height 30
drag, startPoint x: 359, startPoint y: 170, endPoint x: 505, endPoint y: 170, distance: 146.6
click at [505, 170] on li "Alle overvallers zijn rovers" at bounding box center [609, 168] width 502 height 15
drag, startPoint x: 505, startPoint y: 170, endPoint x: 535, endPoint y: 183, distance: 32.7
click at [535, 183] on div "Als er rovers, overvallers en dieven bestaan, welke logische conclusie is er da…" at bounding box center [596, 244] width 557 height 292
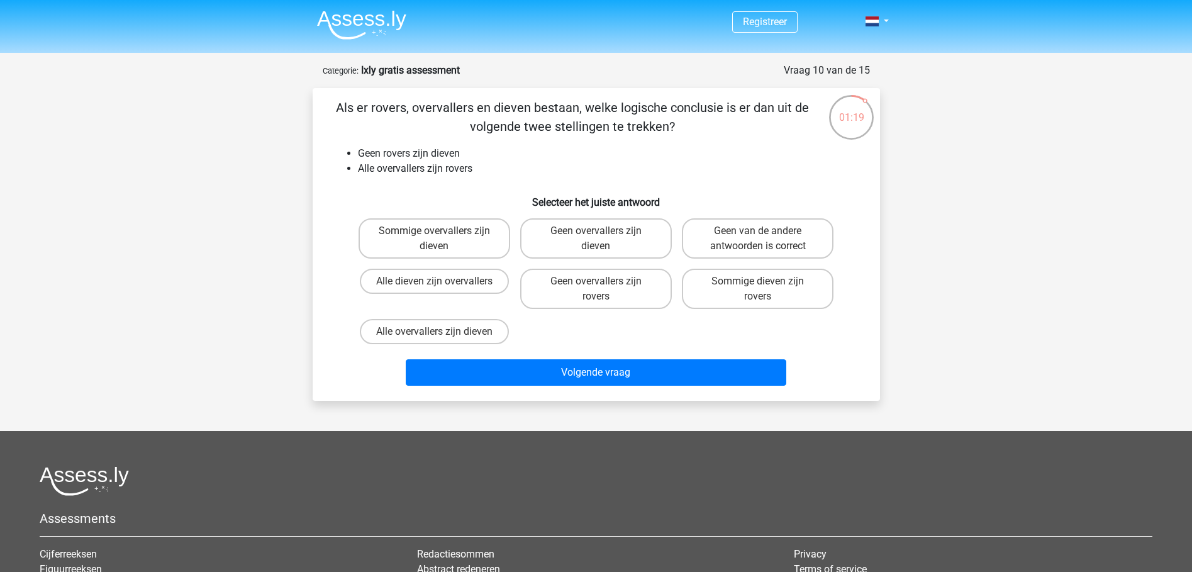
click at [420, 150] on li "Geen rovers zijn dieven" at bounding box center [609, 153] width 502 height 15
drag, startPoint x: 420, startPoint y: 150, endPoint x: 376, endPoint y: 170, distance: 49.0
click at [377, 170] on li "Alle overvallers zijn rovers" at bounding box center [609, 168] width 502 height 15
drag, startPoint x: 363, startPoint y: 149, endPoint x: 369, endPoint y: 152, distance: 6.8
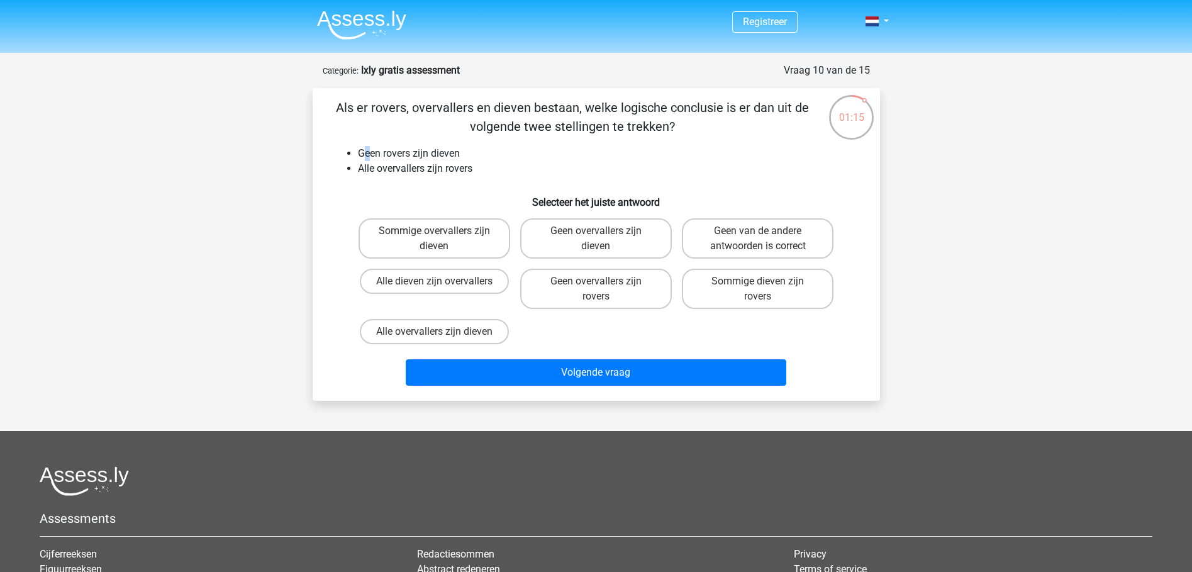
click at [369, 152] on li "Geen rovers zijn dieven" at bounding box center [609, 153] width 502 height 15
drag, startPoint x: 369, startPoint y: 152, endPoint x: 359, endPoint y: 157, distance: 11.3
click at [359, 157] on li "Geen rovers zijn dieven" at bounding box center [609, 153] width 502 height 15
drag, startPoint x: 450, startPoint y: 155, endPoint x: 413, endPoint y: 165, distance: 38.6
click at [452, 155] on li "Geen rovers zijn dieven" at bounding box center [609, 153] width 502 height 15
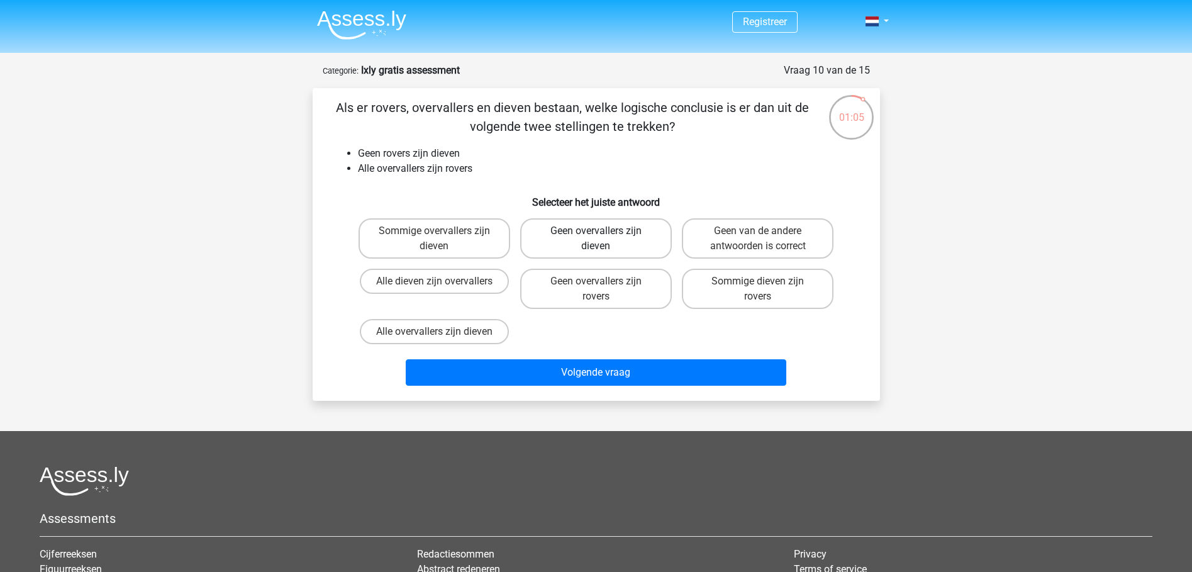
click at [618, 236] on label "Geen overvallers zijn dieven" at bounding box center [596, 238] width 152 height 40
click at [604, 236] on input "Geen overvallers zijn dieven" at bounding box center [600, 235] width 8 height 8
radio input "true"
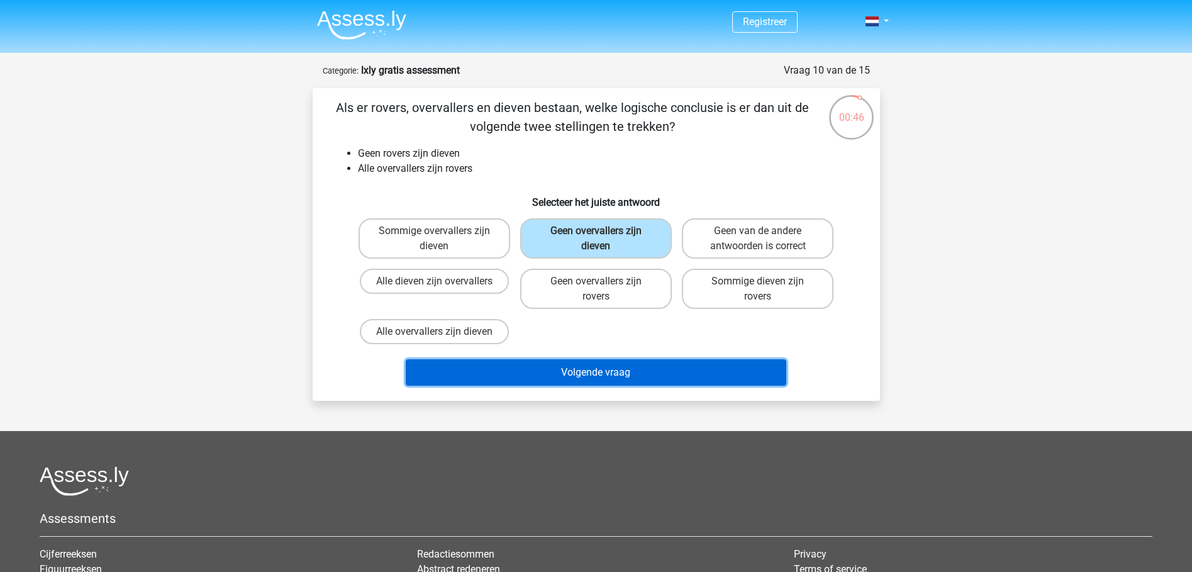
click at [560, 365] on button "Volgende vraag" at bounding box center [596, 372] width 381 height 26
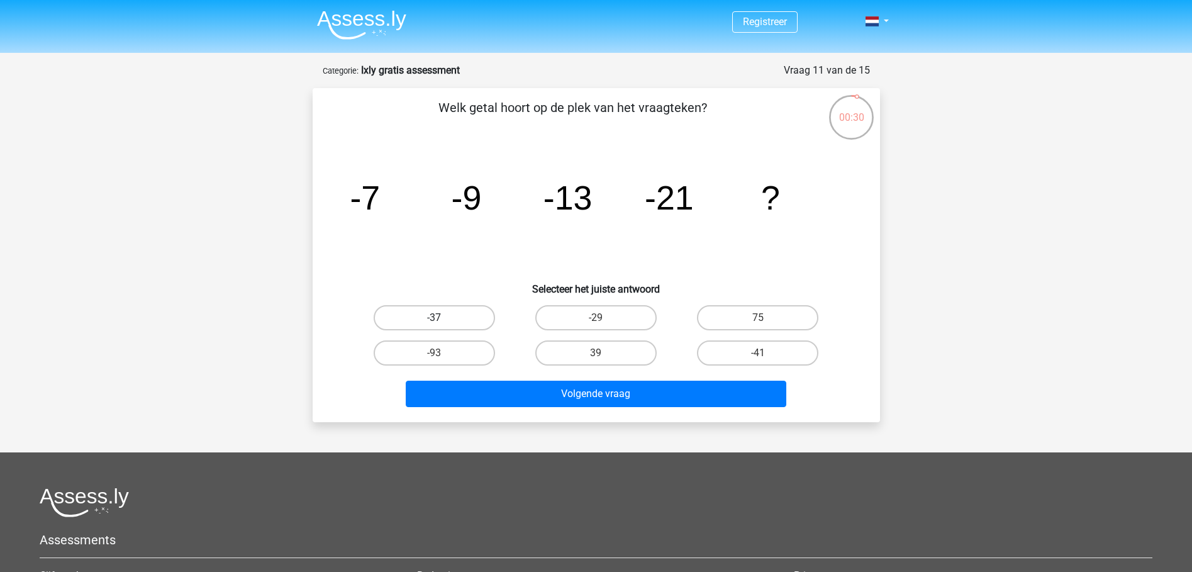
click at [427, 315] on label "-37" at bounding box center [434, 317] width 121 height 25
click at [434, 318] on input "-37" at bounding box center [438, 322] width 8 height 8
radio input "true"
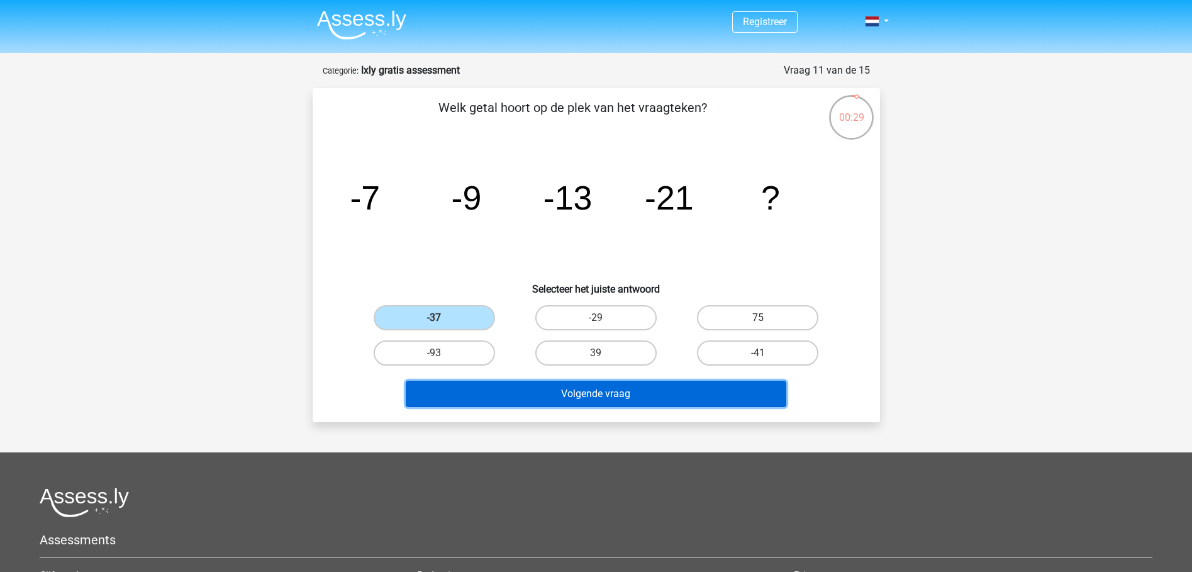
click at [571, 389] on button "Volgende vraag" at bounding box center [596, 394] width 381 height 26
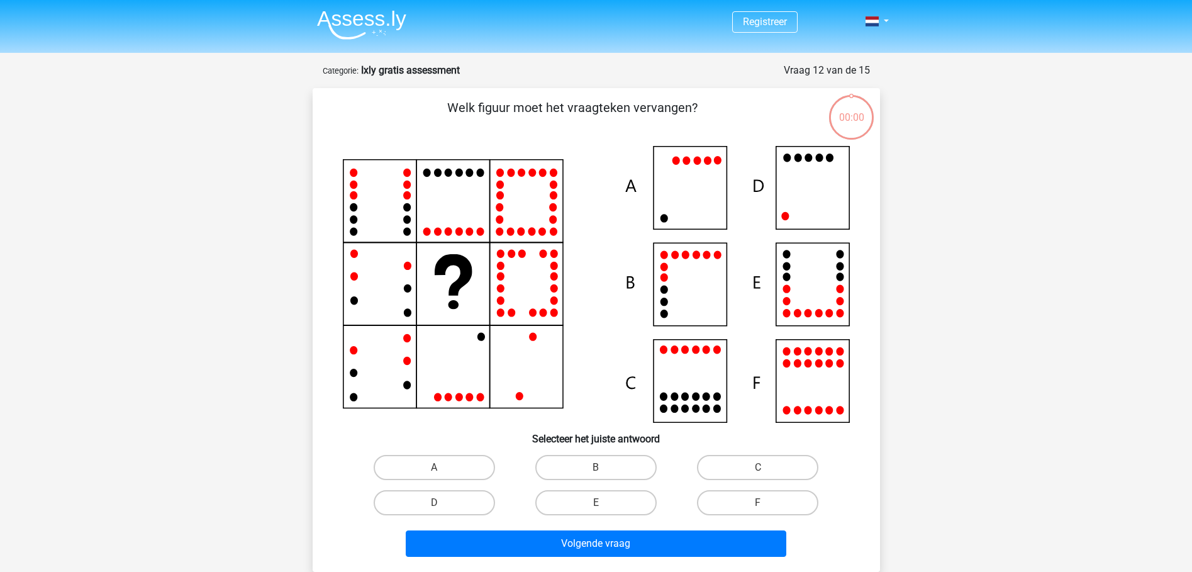
click at [692, 284] on icon at bounding box center [596, 284] width 507 height 277
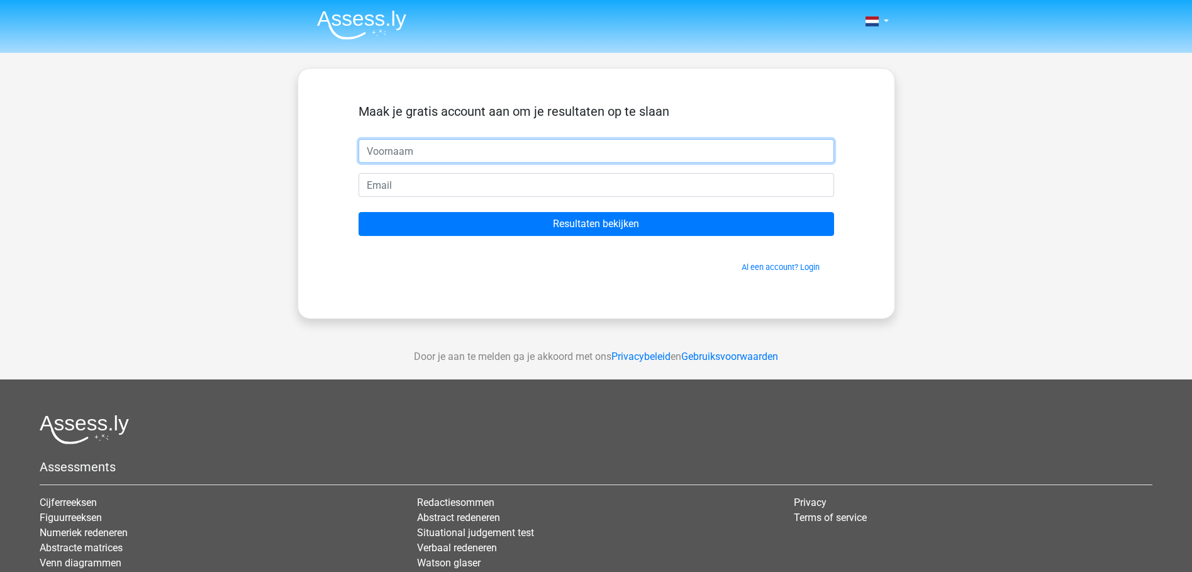
click at [518, 145] on input "text" at bounding box center [597, 151] width 476 height 24
type input "[PERSON_NAME]"
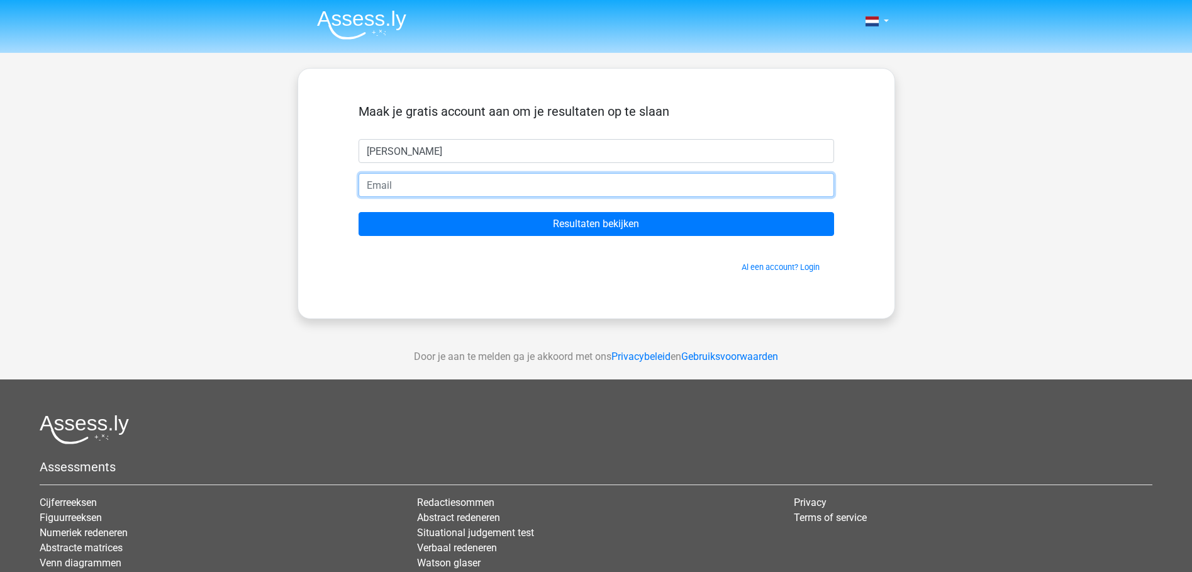
click at [452, 175] on input "email" at bounding box center [597, 185] width 476 height 24
type input "[EMAIL_ADDRESS][DOMAIN_NAME]"
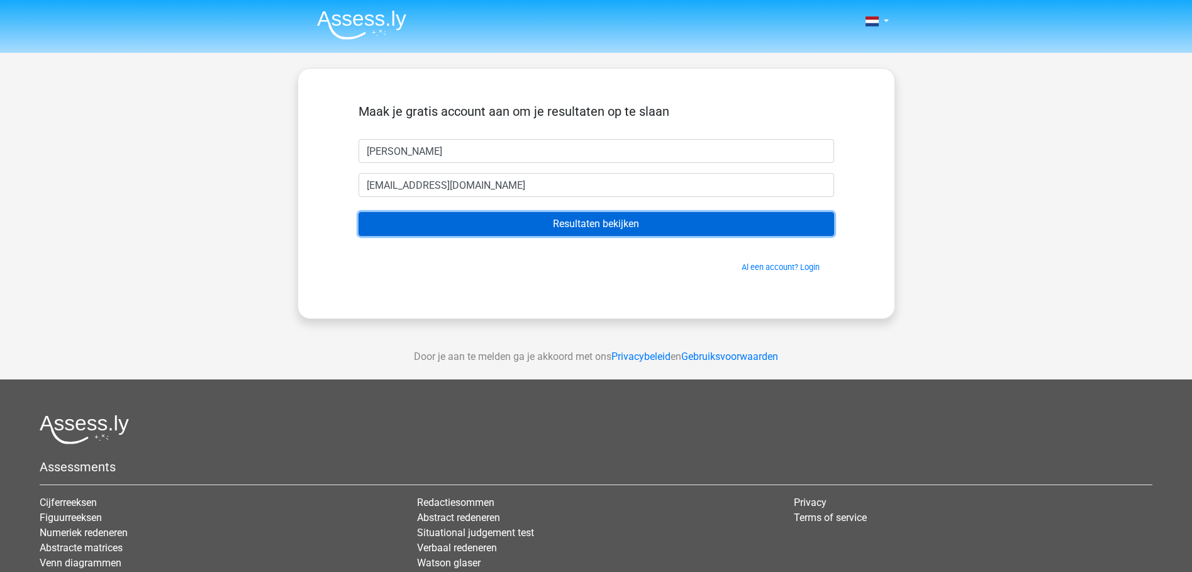
click at [583, 223] on input "Resultaten bekijken" at bounding box center [597, 224] width 476 height 24
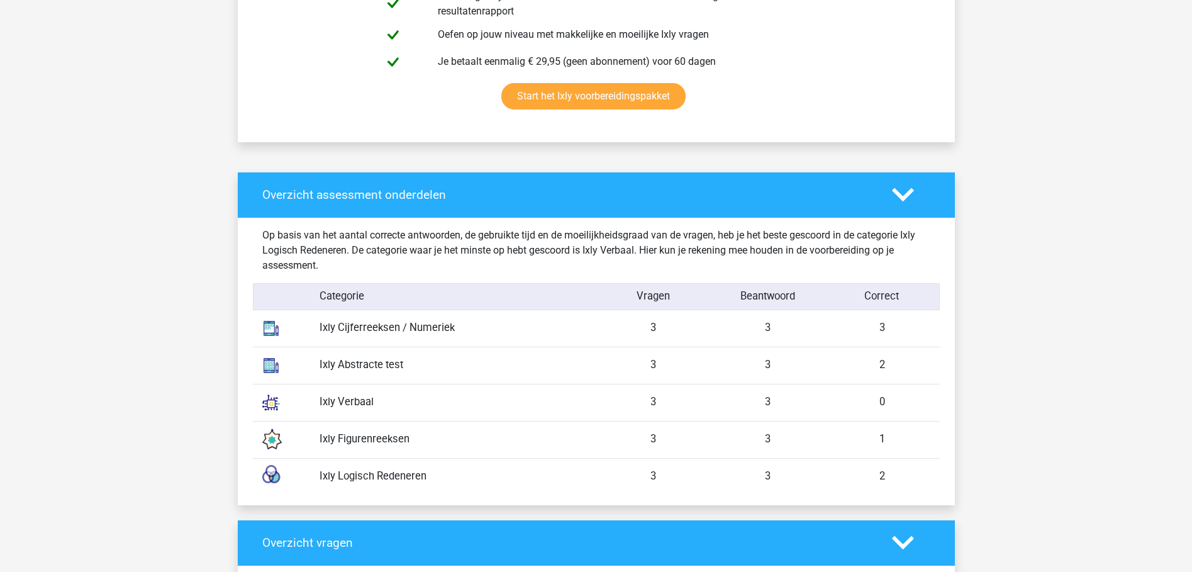
scroll to position [818, 0]
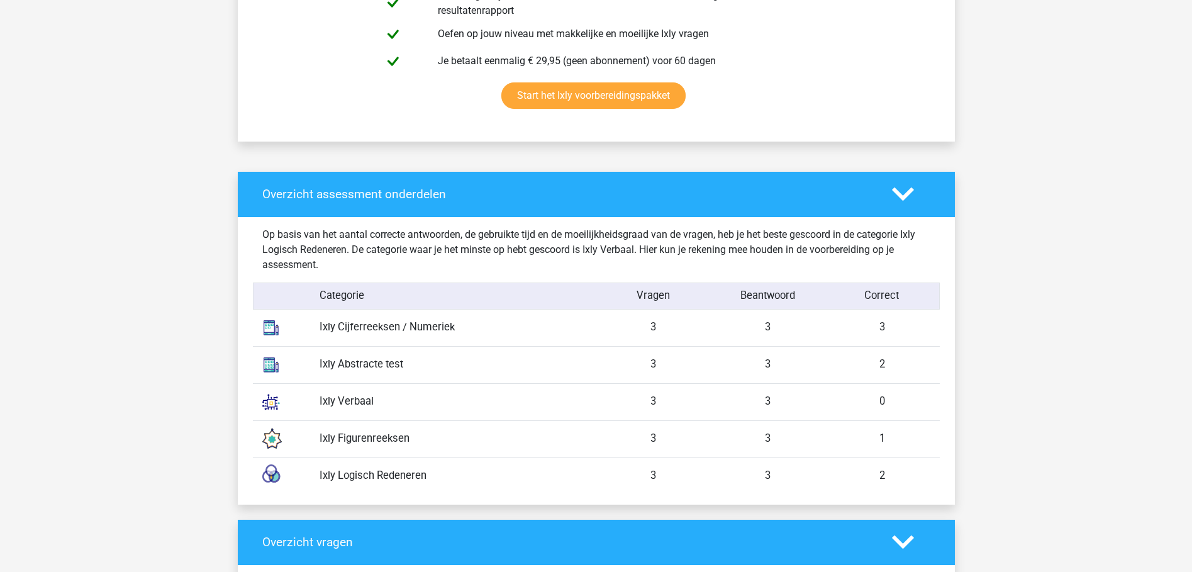
drag, startPoint x: 492, startPoint y: 331, endPoint x: 548, endPoint y: 319, distance: 57.2
click at [548, 319] on div "Ixly Cijferreeksen / Numeriek 3 3 3" at bounding box center [596, 327] width 687 height 36
click at [872, 326] on div "3" at bounding box center [882, 328] width 114 height 16
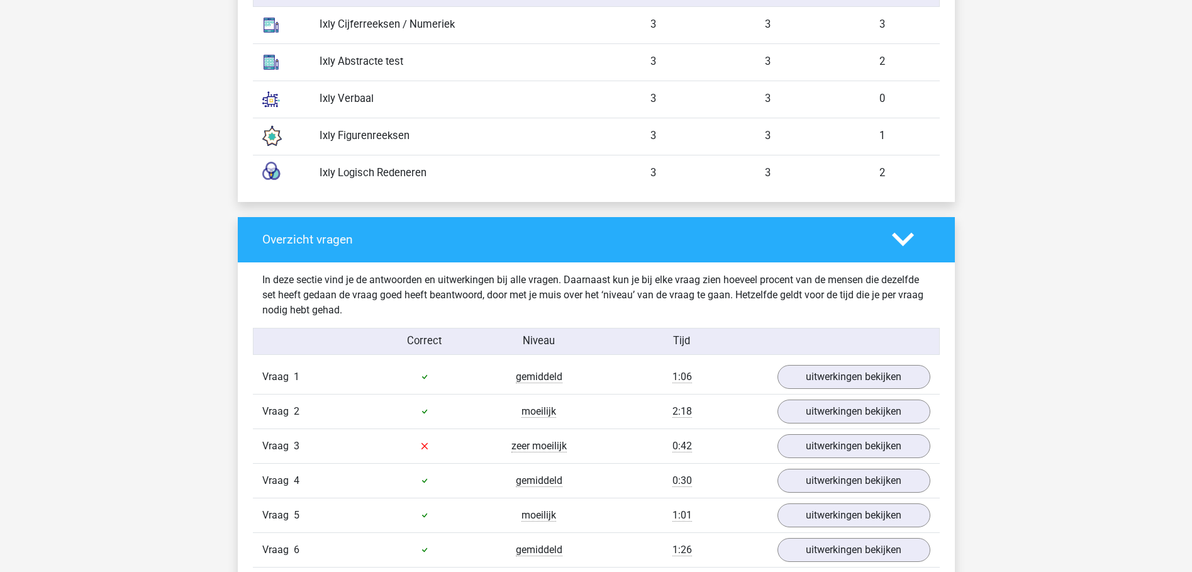
scroll to position [1132, 0]
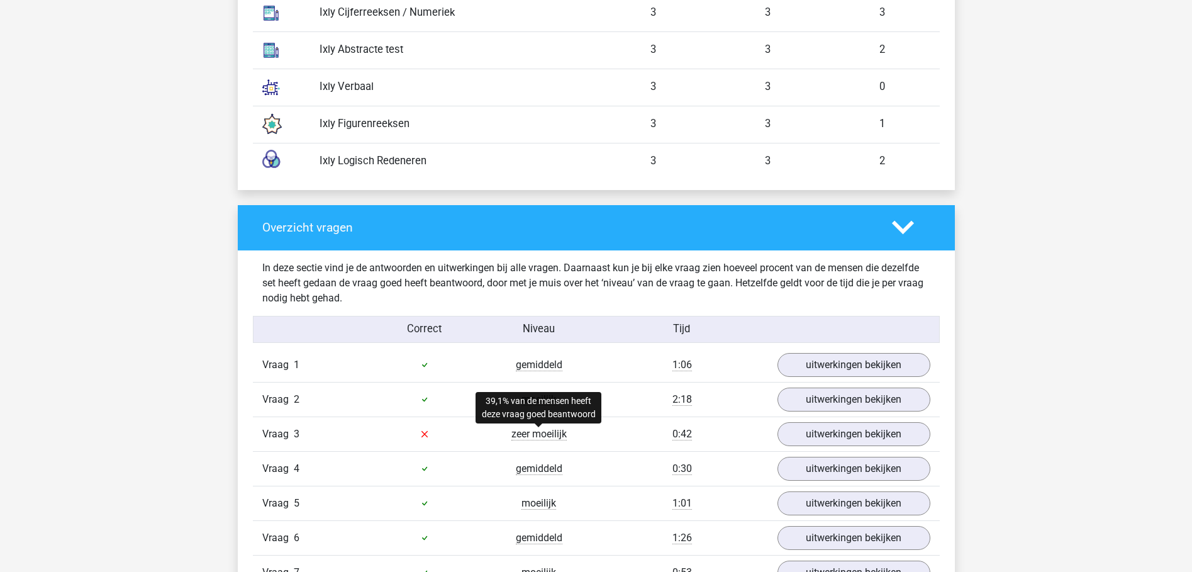
click at [530, 435] on span "zeer moeilijk" at bounding box center [538, 434] width 55 height 13
click at [425, 435] on icon at bounding box center [424, 434] width 6 height 6
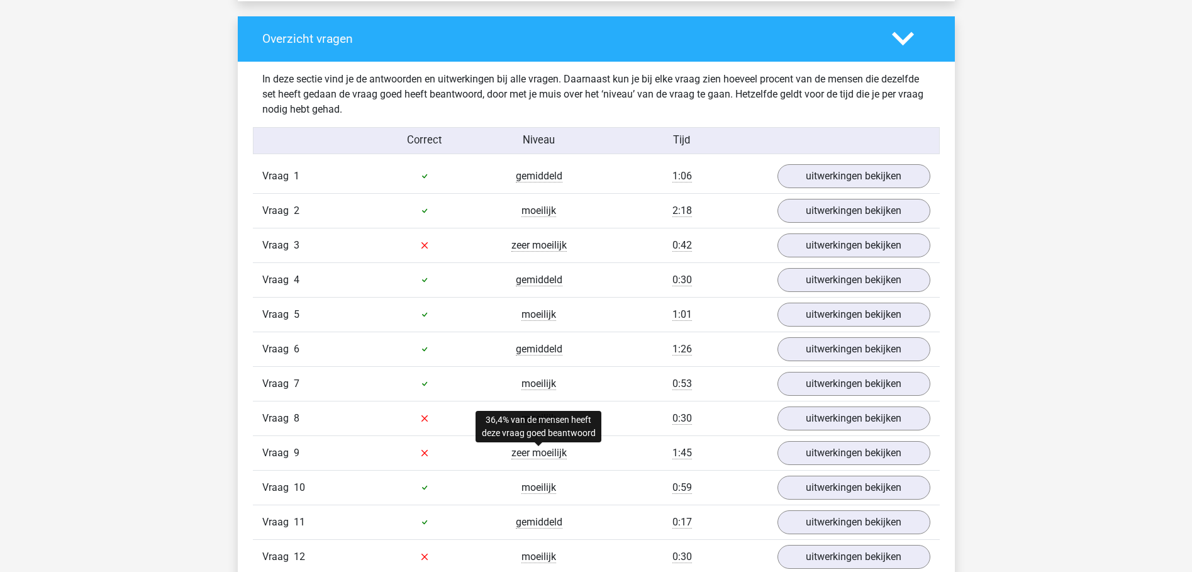
click at [555, 447] on span "zeer moeilijk" at bounding box center [538, 453] width 55 height 13
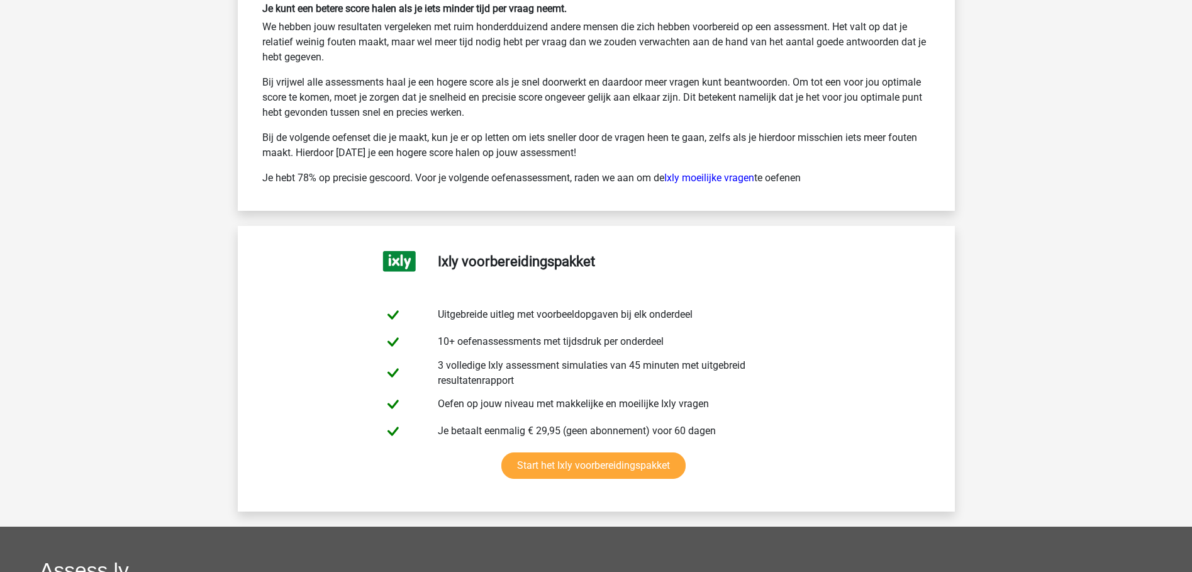
scroll to position [2579, 0]
